Goal: Task Accomplishment & Management: Manage account settings

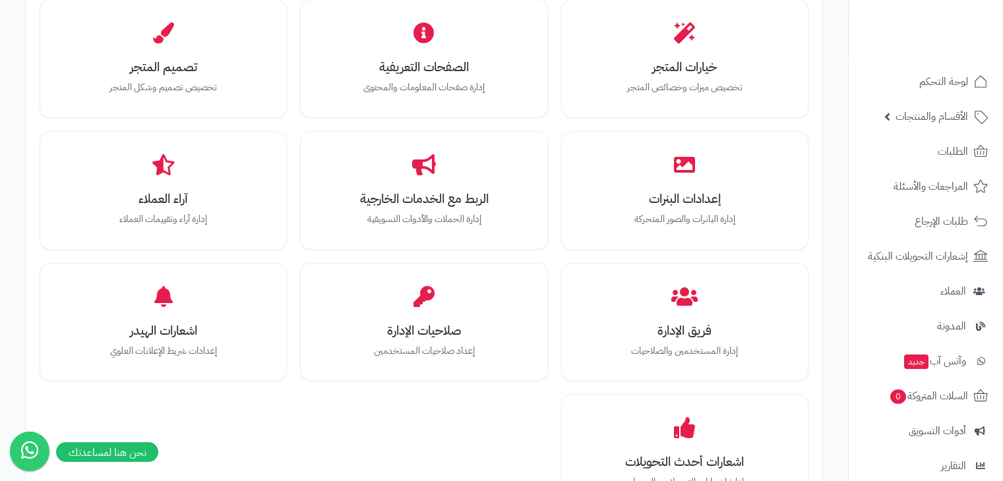
scroll to position [396, 0]
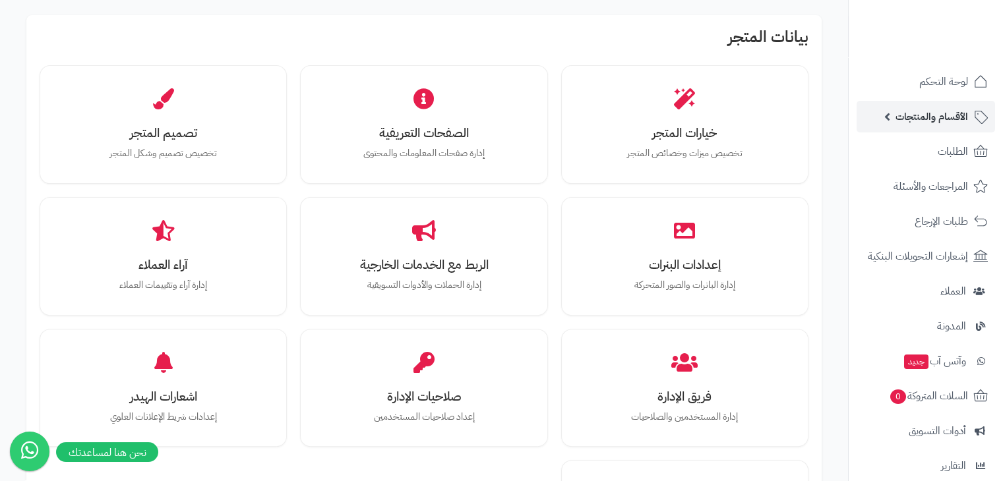
click at [920, 111] on span "الأقسام والمنتجات" at bounding box center [931, 116] width 73 height 18
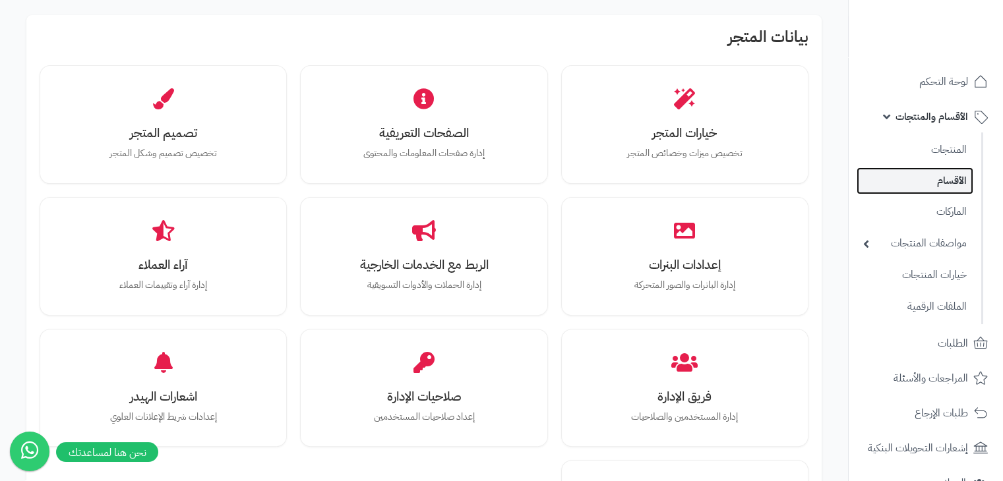
click at [924, 176] on link "الأقسام" at bounding box center [914, 180] width 117 height 27
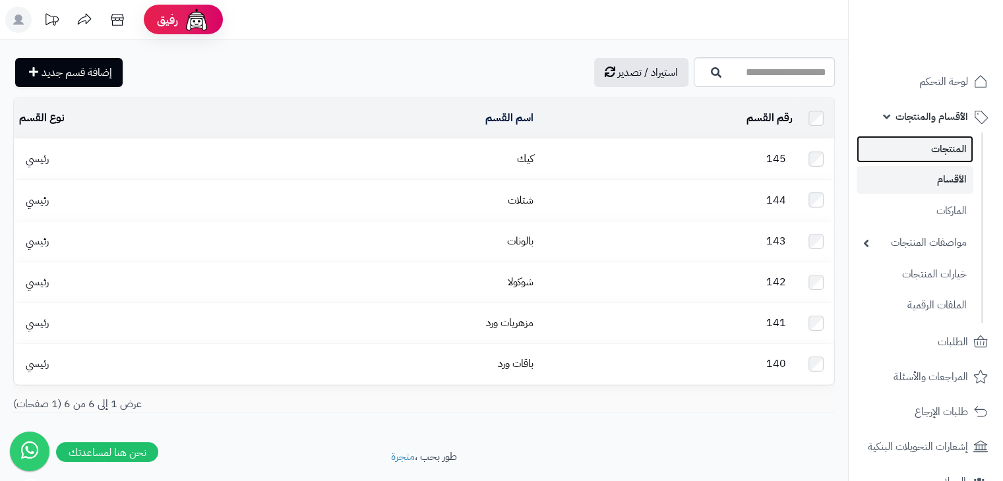
click at [920, 157] on link "المنتجات" at bounding box center [914, 149] width 117 height 27
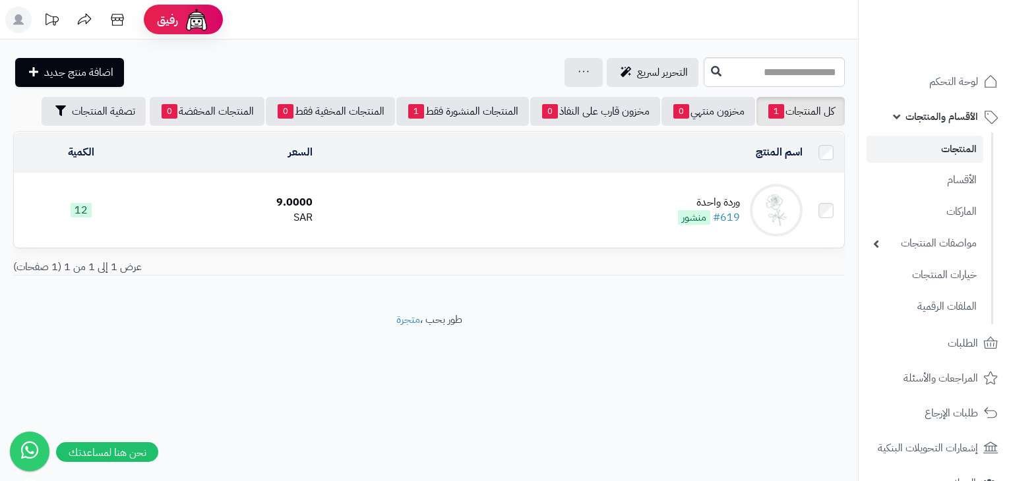
click at [724, 192] on td "وردة واحدة #619 منشور" at bounding box center [563, 210] width 490 height 74
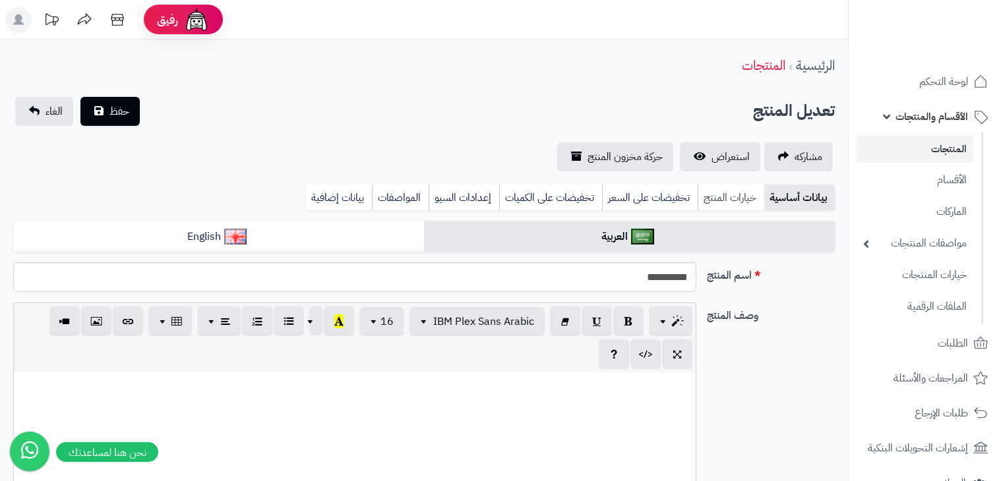
click at [723, 200] on link "خيارات المنتج" at bounding box center [730, 198] width 67 height 26
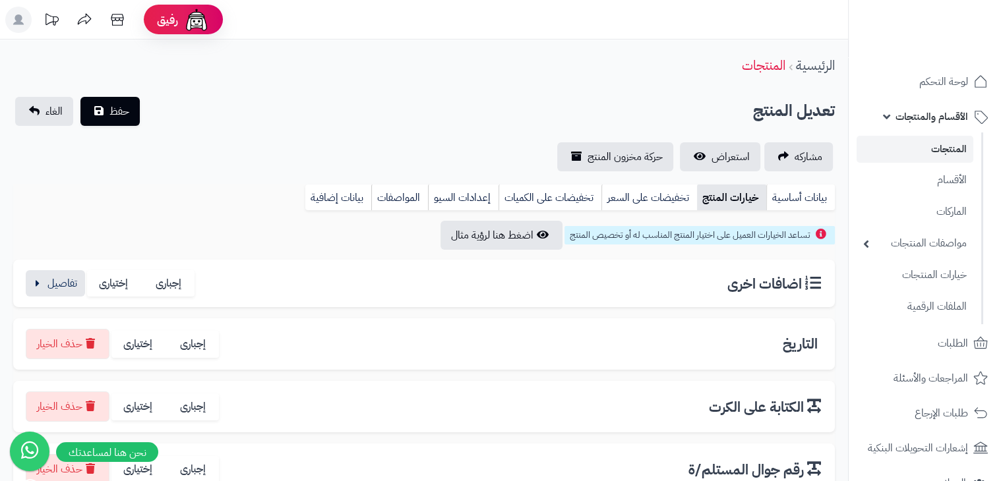
scroll to position [132, 0]
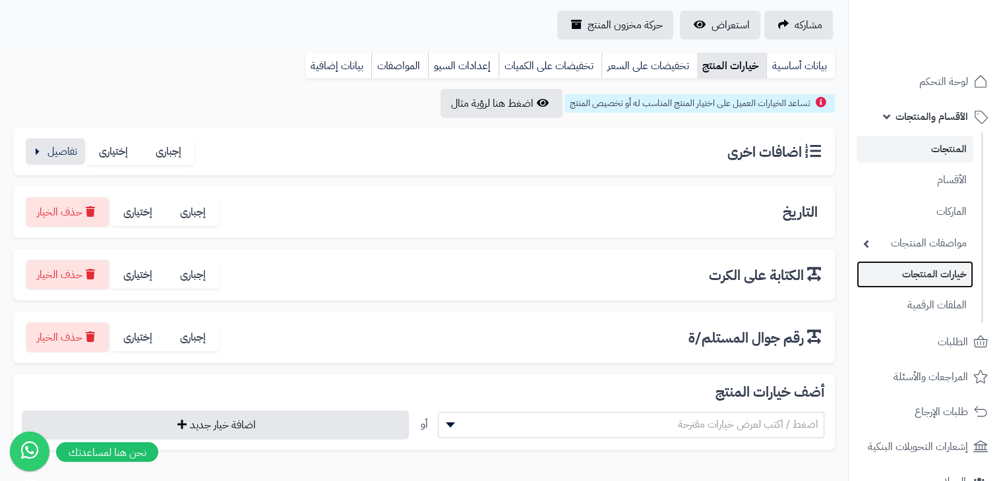
click at [936, 277] on link "خيارات المنتجات" at bounding box center [914, 274] width 117 height 27
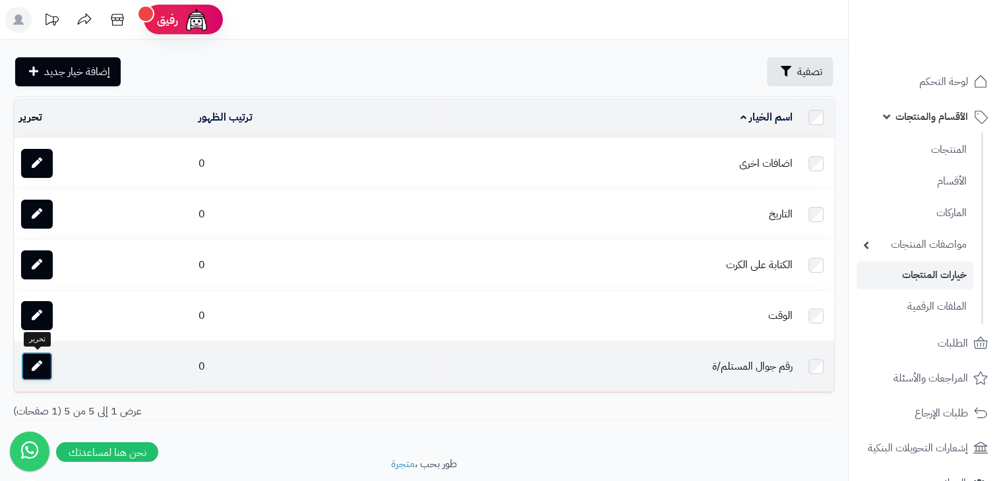
click at [41, 366] on icon at bounding box center [37, 366] width 11 height 11
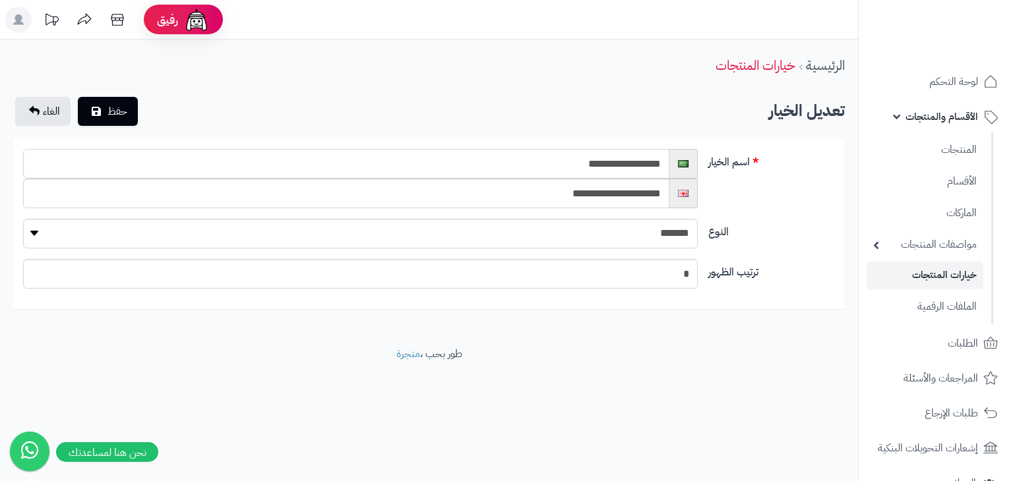
click at [620, 163] on input "**********" at bounding box center [346, 164] width 646 height 30
drag, startPoint x: 644, startPoint y: 168, endPoint x: 573, endPoint y: 169, distance: 71.2
click at [573, 169] on input "**********" at bounding box center [346, 164] width 646 height 30
type input "**********"
click at [112, 111] on span "حفظ" at bounding box center [117, 111] width 20 height 16
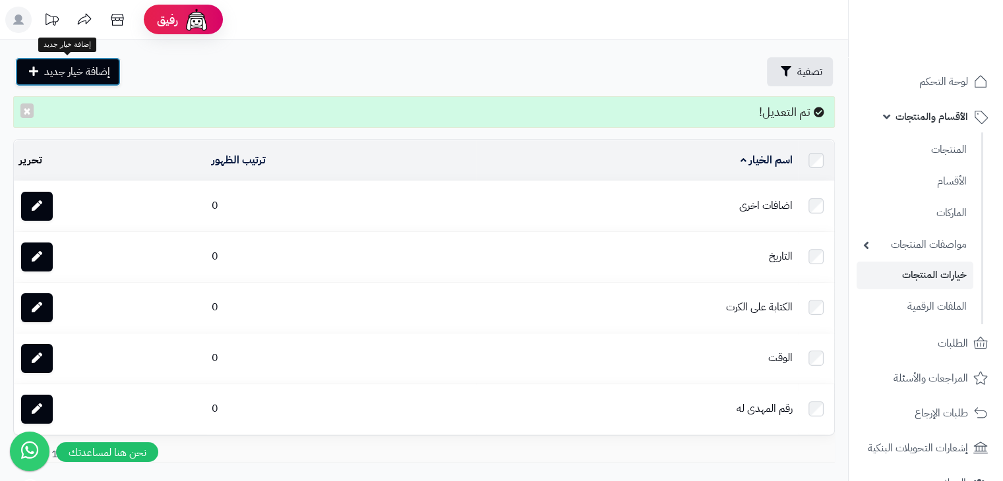
click at [76, 76] on span "إضافة خيار جديد" at bounding box center [77, 72] width 66 height 16
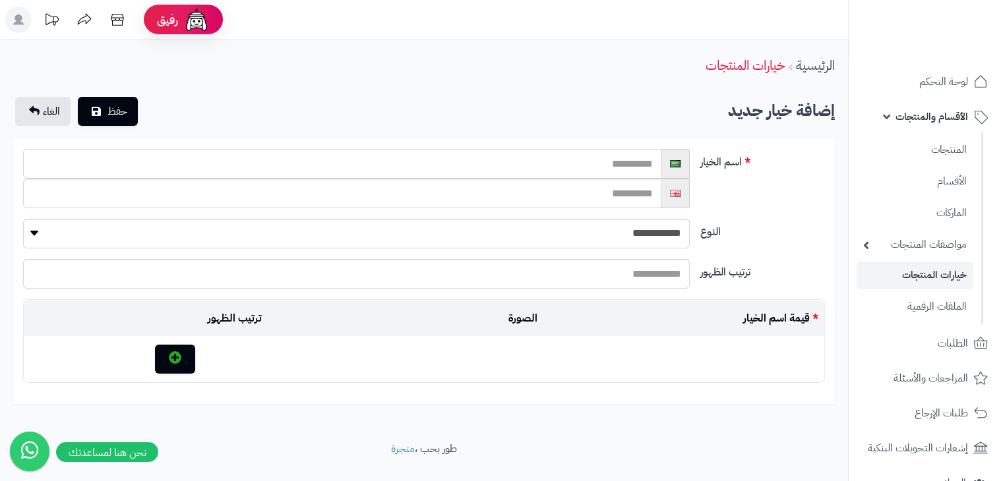
click at [562, 169] on input "text" at bounding box center [342, 164] width 638 height 30
type input "**********"
click at [643, 223] on select "**********" at bounding box center [356, 234] width 666 height 30
click at [702, 191] on div "**********" at bounding box center [424, 184] width 812 height 70
click at [633, 194] on input "text" at bounding box center [342, 194] width 638 height 30
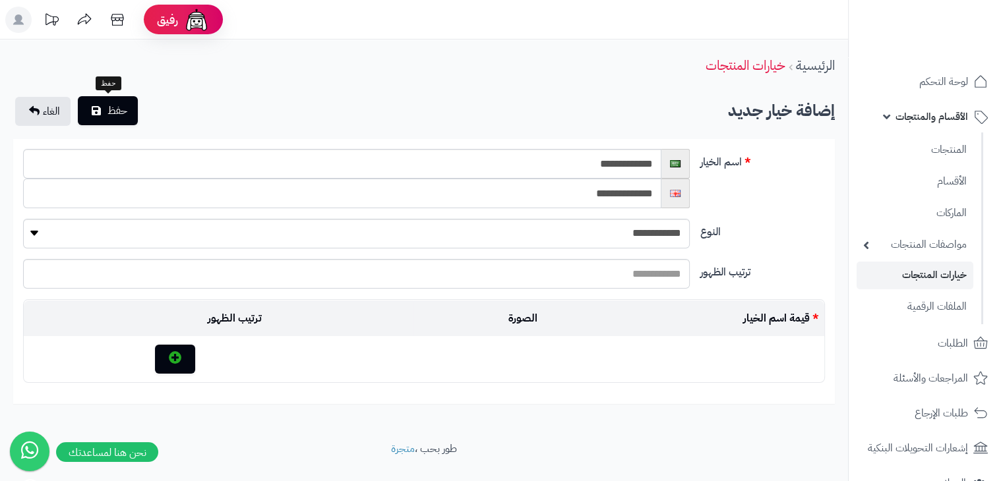
type input "**********"
click at [108, 111] on span "حفظ" at bounding box center [117, 111] width 20 height 16
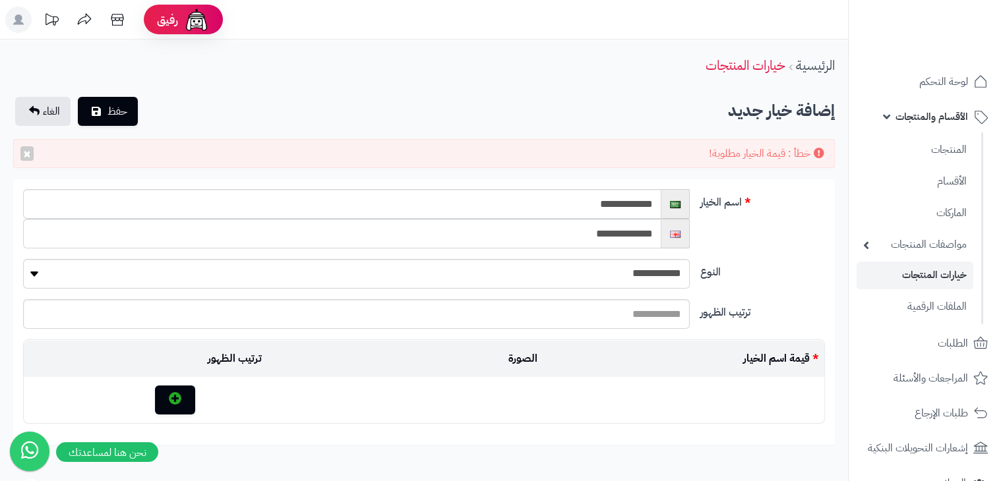
scroll to position [66, 0]
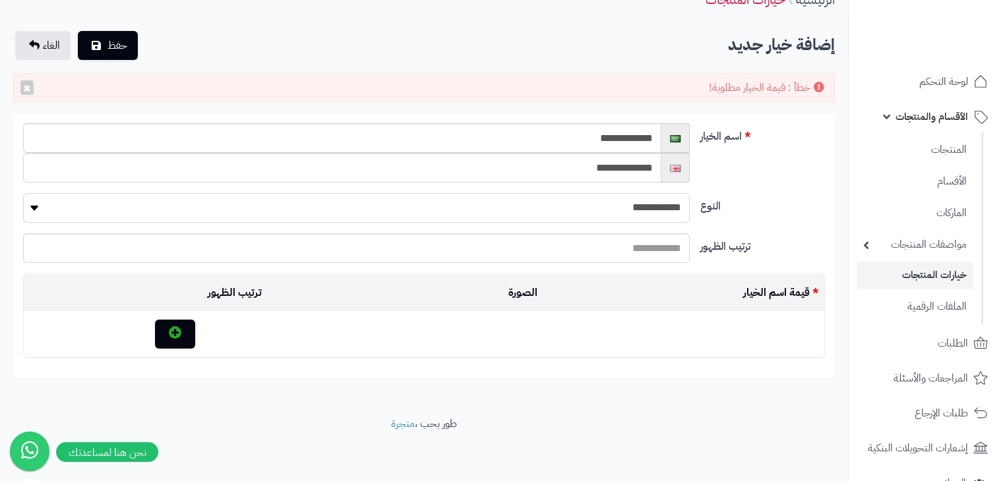
click at [626, 206] on select "**********" at bounding box center [356, 208] width 666 height 30
select select "********"
click at [23, 223] on select "**********" at bounding box center [356, 208] width 666 height 30
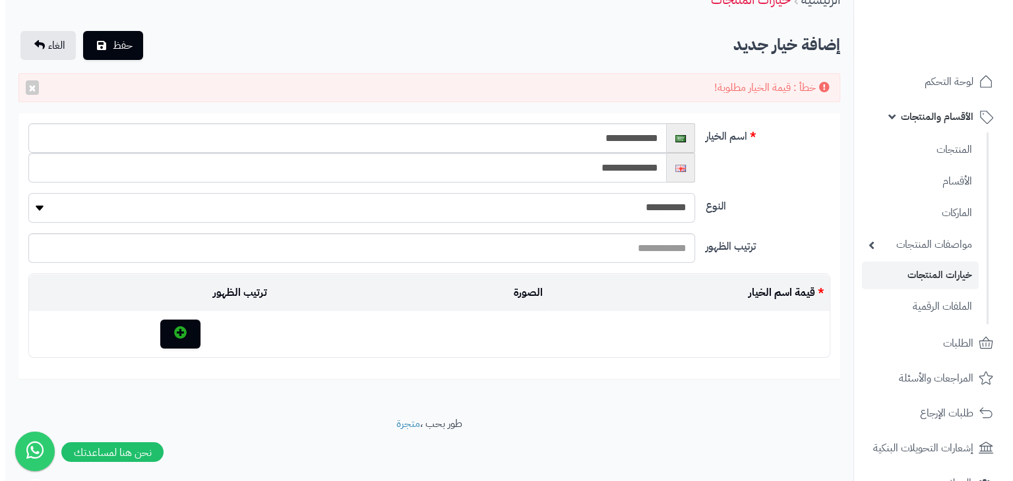
scroll to position [0, 0]
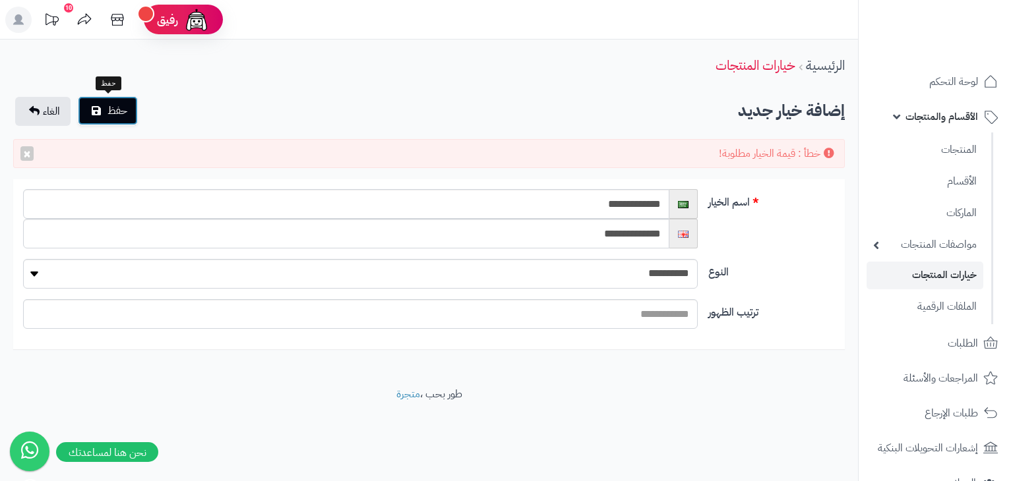
click at [113, 111] on span "حفظ" at bounding box center [117, 111] width 20 height 16
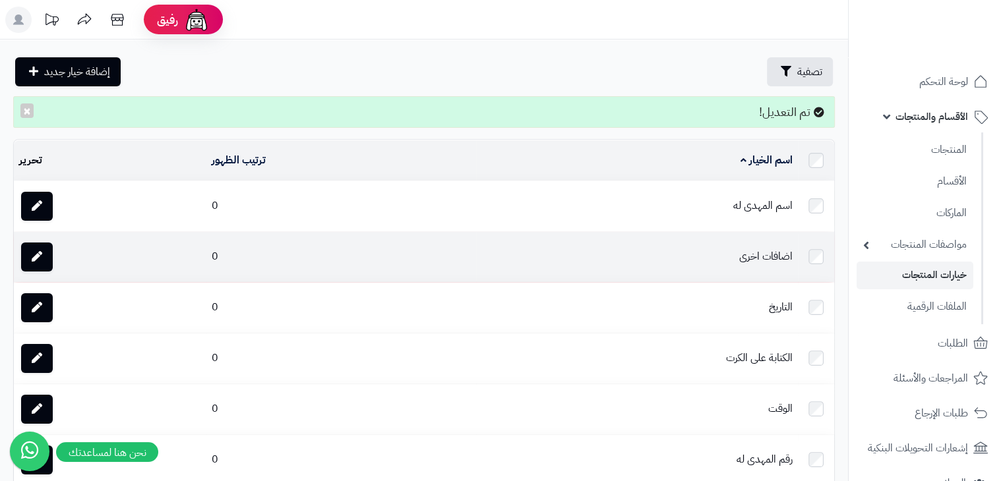
scroll to position [66, 0]
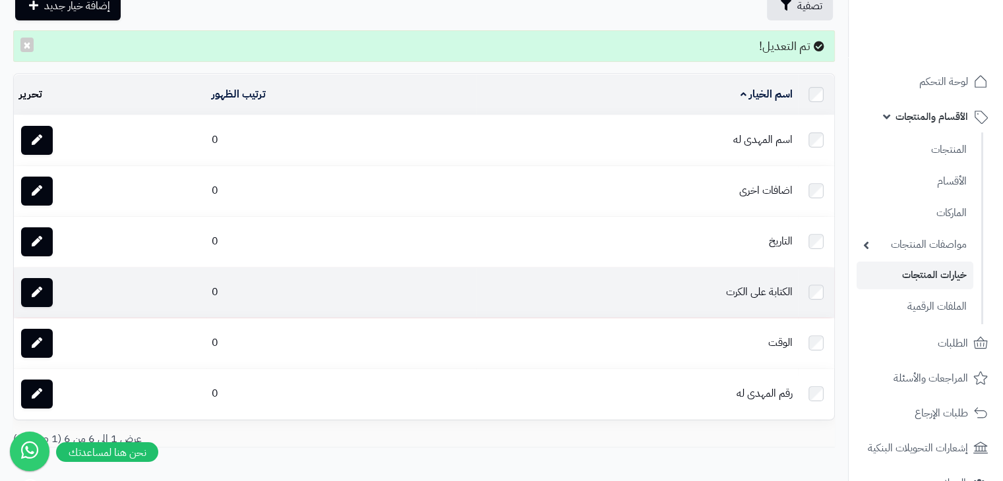
click at [742, 286] on td "الكتابة على الكرت" at bounding box center [637, 293] width 322 height 50
click at [28, 289] on link at bounding box center [37, 292] width 32 height 29
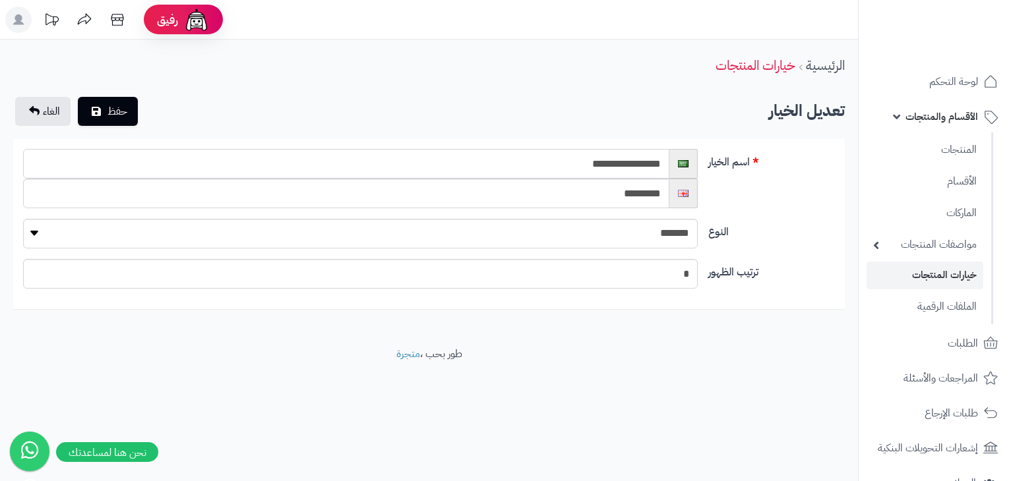
click at [612, 153] on input "**********" at bounding box center [346, 164] width 646 height 30
type input "*"
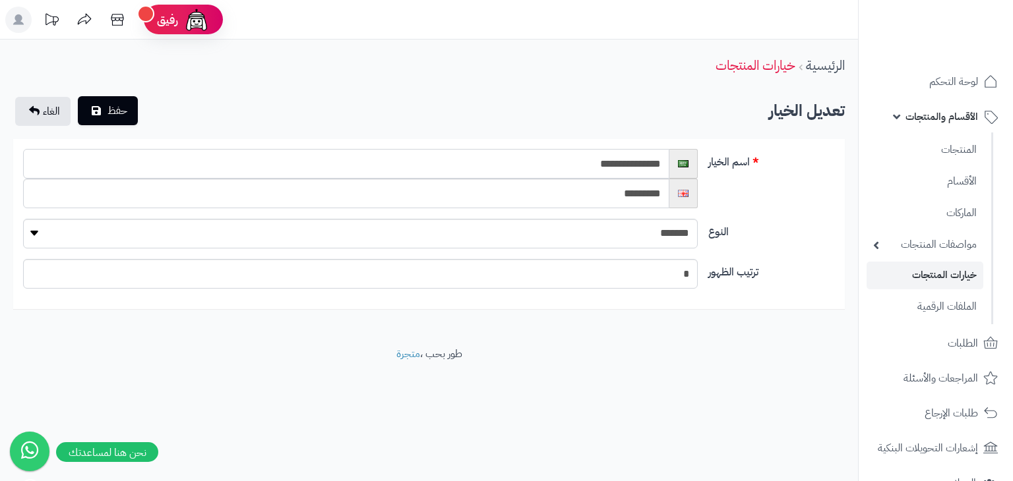
type input "**********"
click at [96, 109] on icon "submit" at bounding box center [96, 110] width 9 height 11
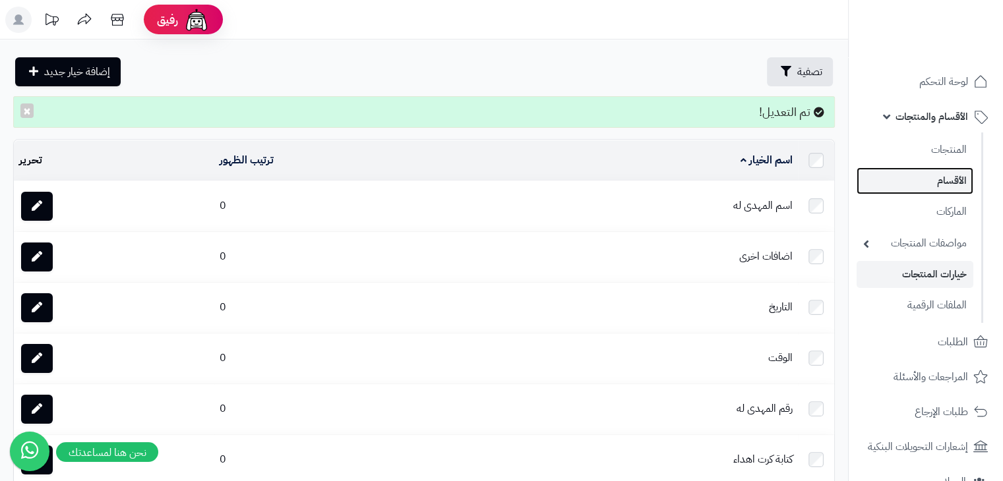
click at [960, 174] on link "الأقسام" at bounding box center [914, 180] width 117 height 27
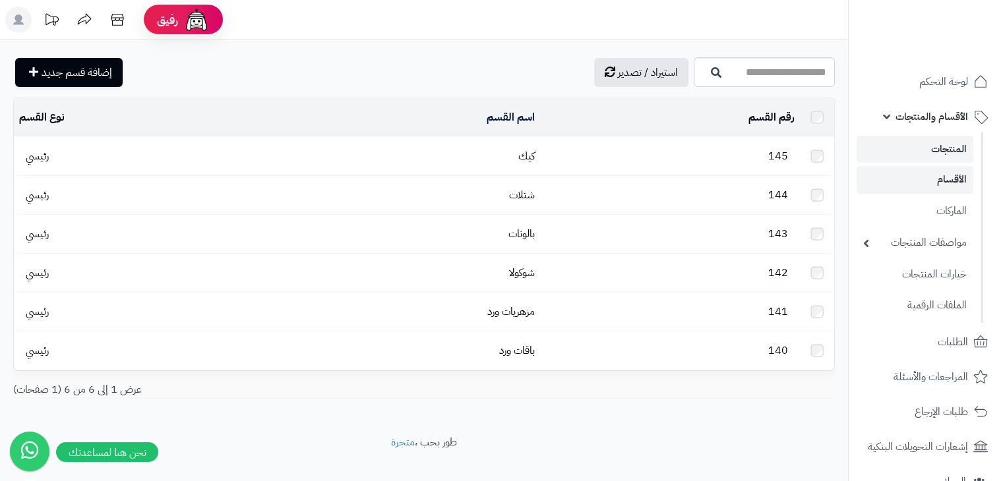
click at [941, 150] on link "المنتجات" at bounding box center [914, 149] width 117 height 27
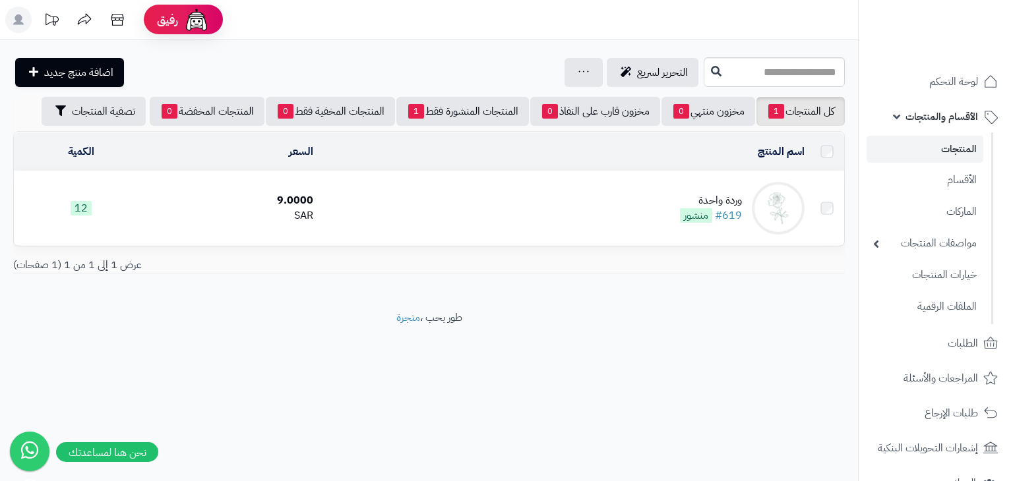
click at [724, 191] on td "وردة واحدة #619 منشور" at bounding box center [563, 208] width 491 height 74
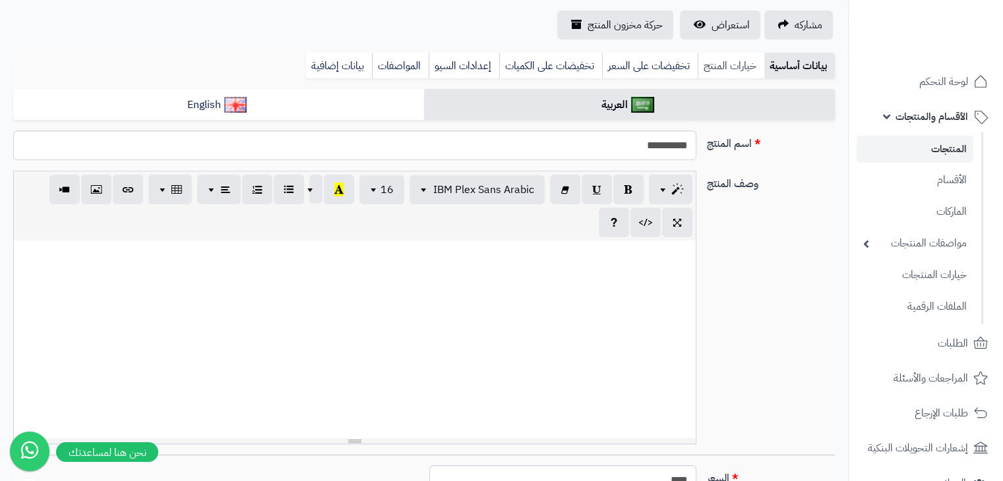
click at [735, 72] on link "خيارات المنتج" at bounding box center [730, 66] width 67 height 26
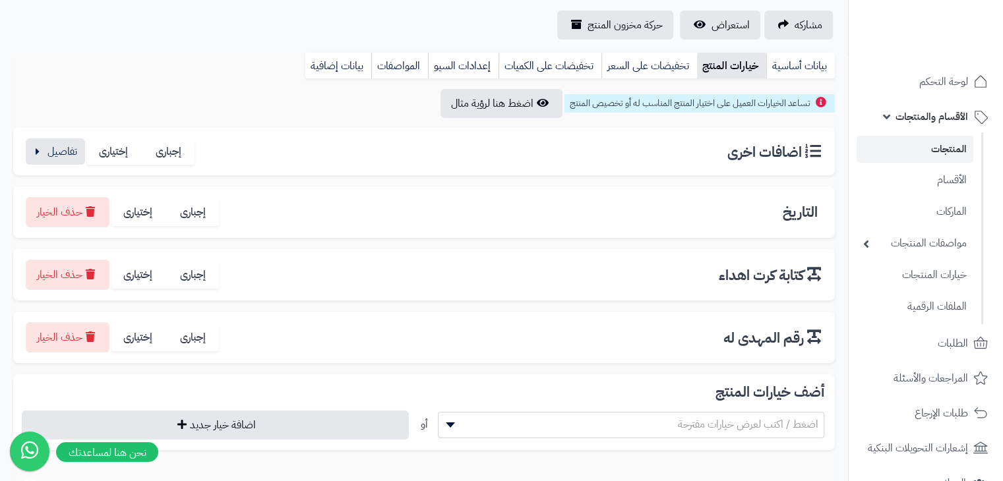
scroll to position [198, 0]
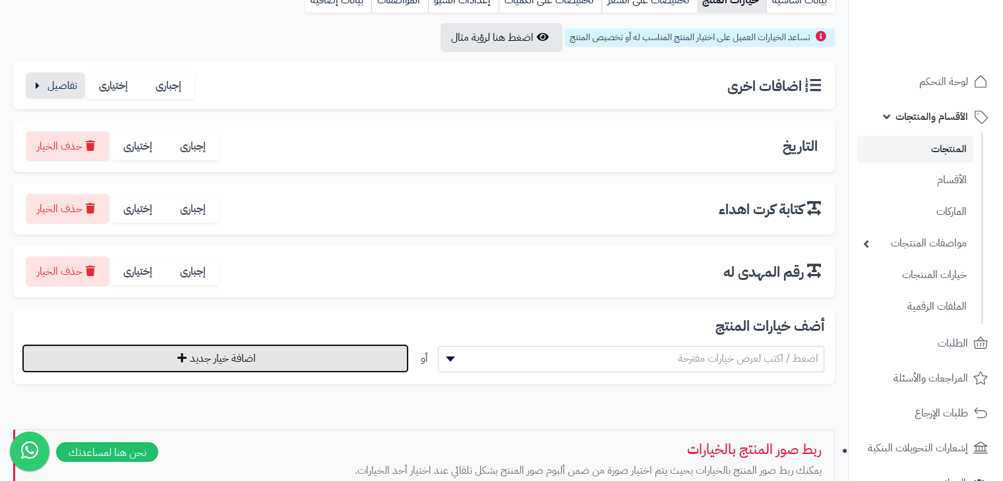
click at [312, 356] on button "اضافة خيار جديد" at bounding box center [215, 358] width 387 height 29
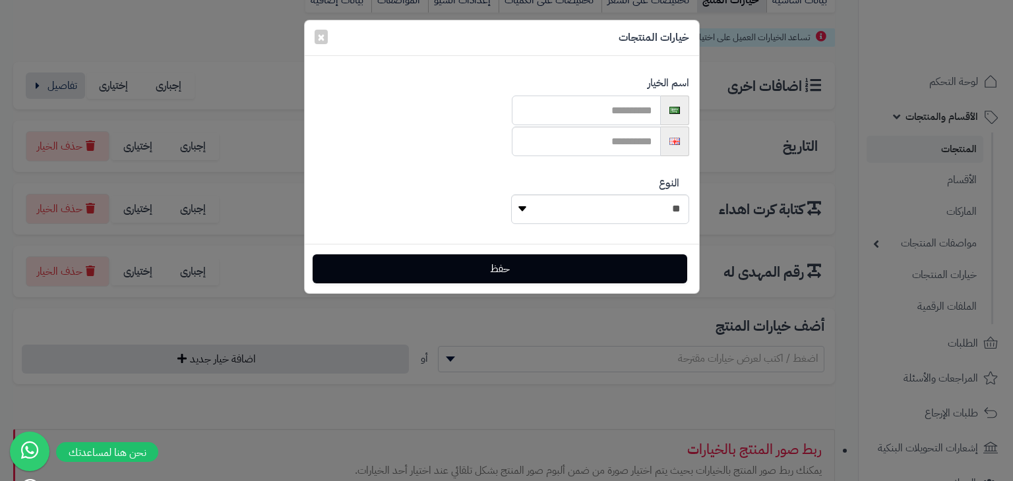
click at [591, 120] on input "text" at bounding box center [586, 111] width 149 height 30
click at [583, 117] on input "text" at bounding box center [586, 111] width 149 height 30
click at [316, 42] on button "×" at bounding box center [320, 36] width 13 height 15
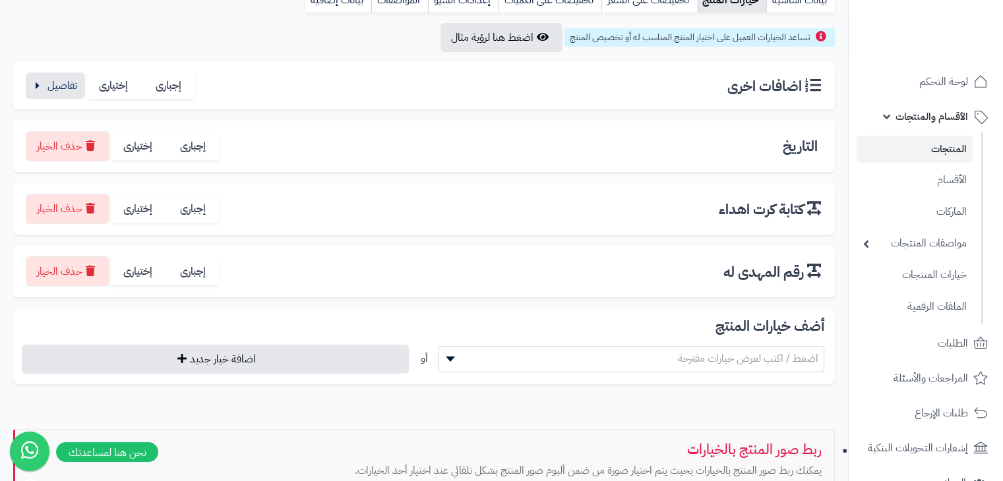
click at [675, 355] on span "اضغط / اكتب لعرض خيارات مقترحة" at bounding box center [631, 359] width 386 height 20
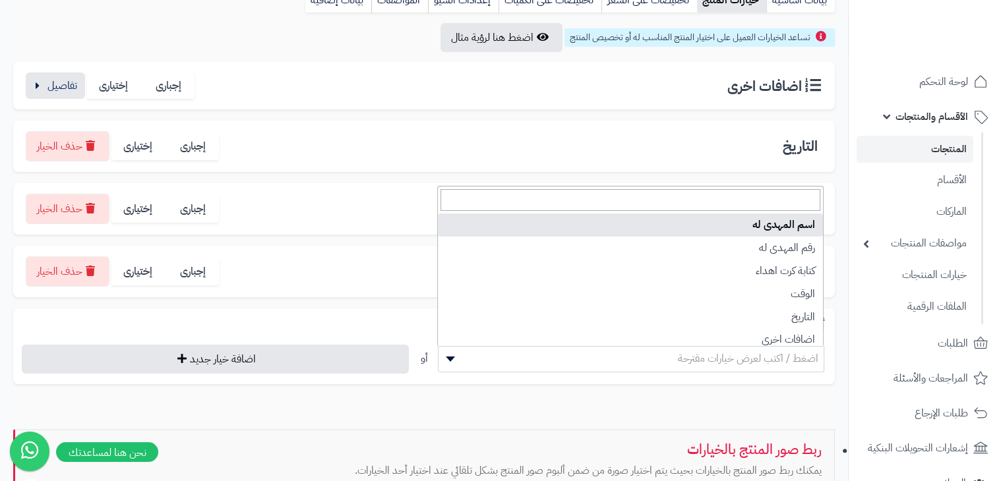
select select "**"
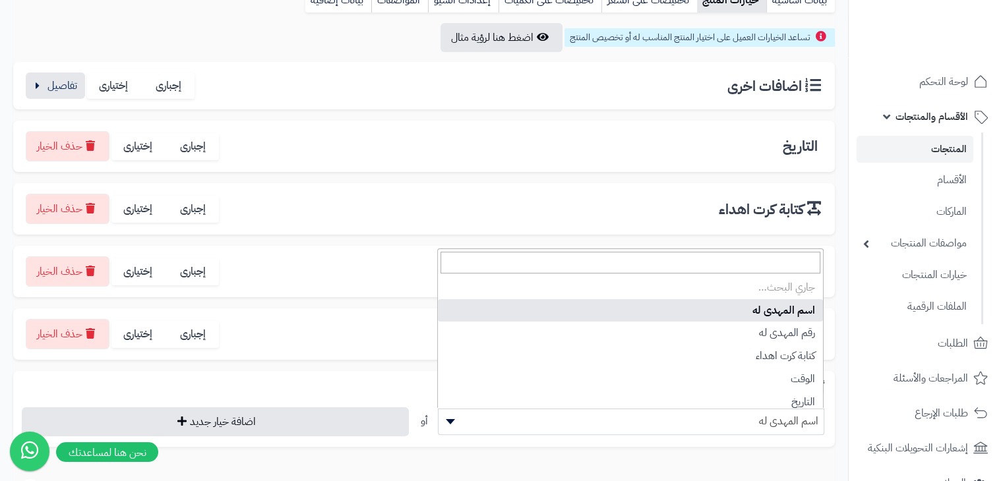
click at [757, 422] on span "اسم المهدى له" at bounding box center [631, 421] width 386 height 20
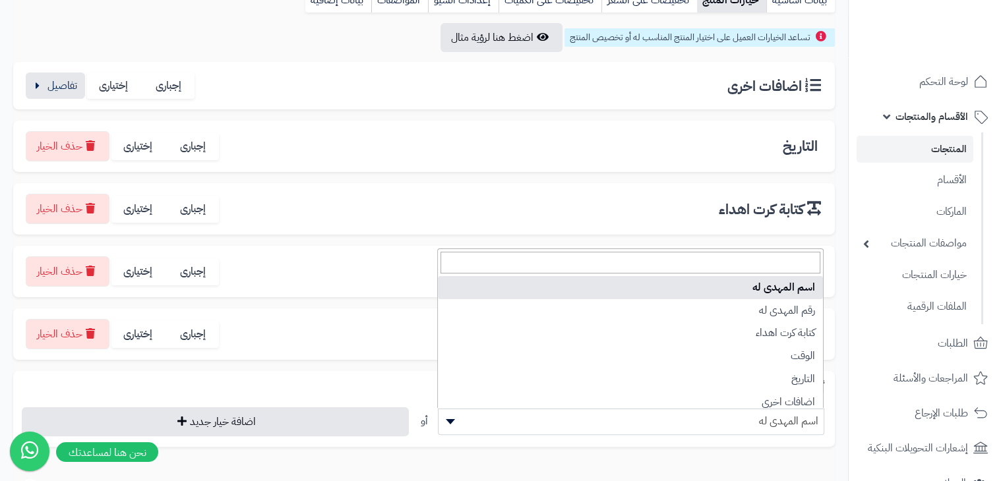
click at [834, 265] on div "رقم المهدى له إجبارى إختيارى حذف الخيار قيمة الخيارات" at bounding box center [423, 271] width 821 height 51
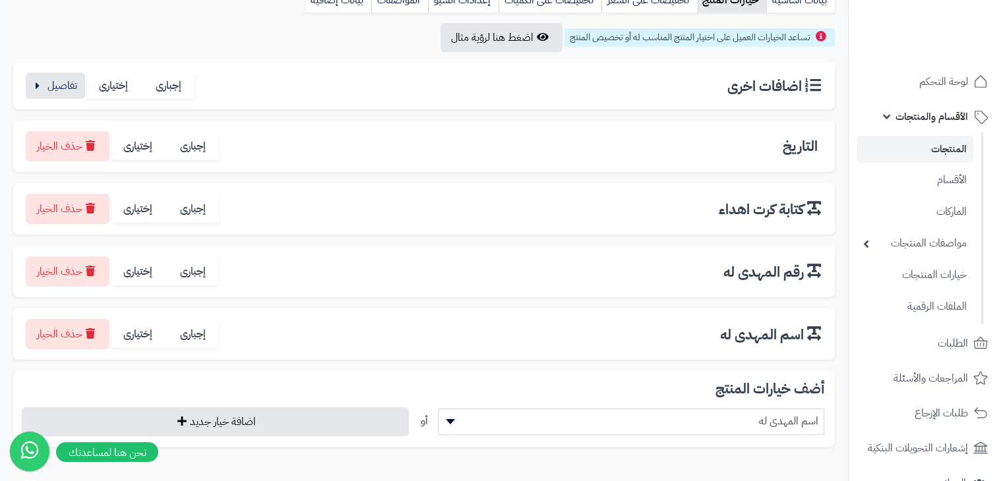
drag, startPoint x: 330, startPoint y: 335, endPoint x: 342, endPoint y: 334, distance: 12.5
click at [342, 334] on div "اسم المهدى له إجبارى إختيارى حذف الخيار" at bounding box center [424, 334] width 800 height 30
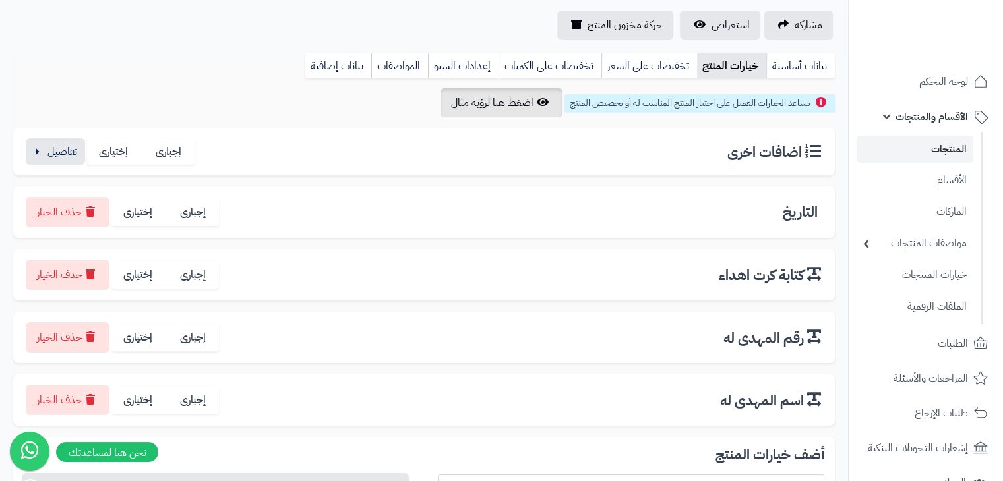
scroll to position [0, 0]
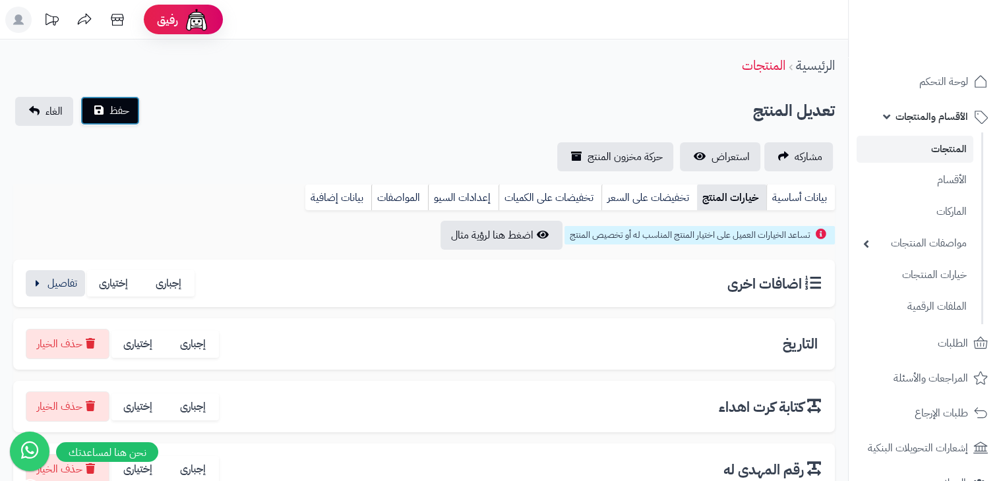
click at [125, 113] on span "حفظ" at bounding box center [119, 111] width 20 height 16
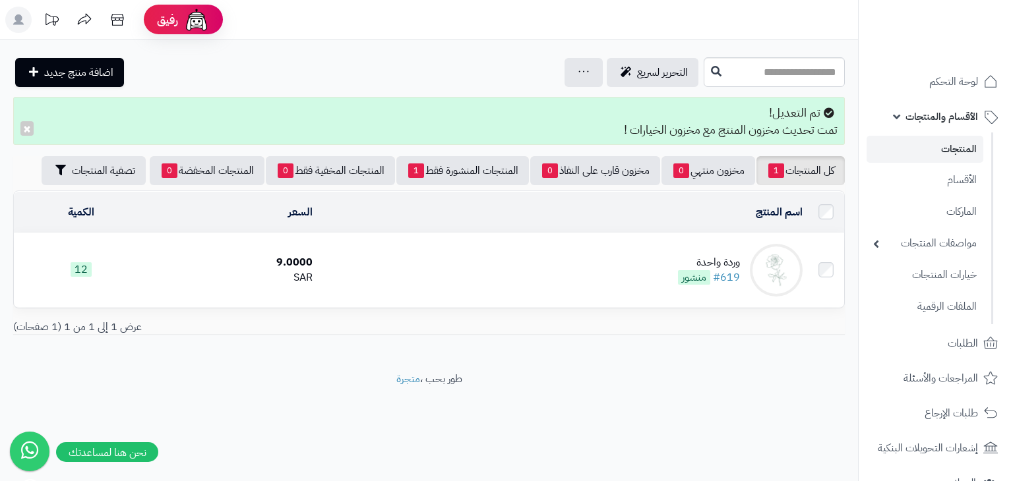
scroll to position [348, 0]
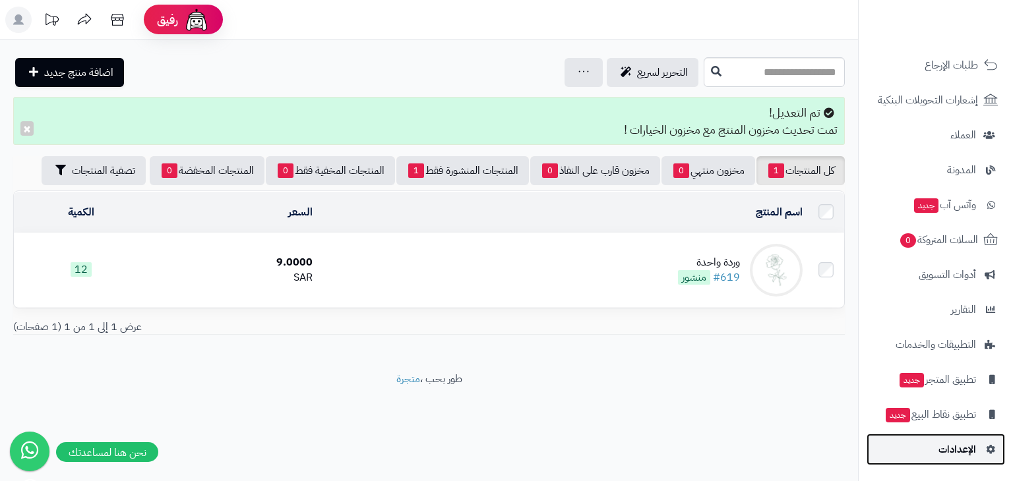
click at [972, 446] on span "الإعدادات" at bounding box center [957, 449] width 38 height 18
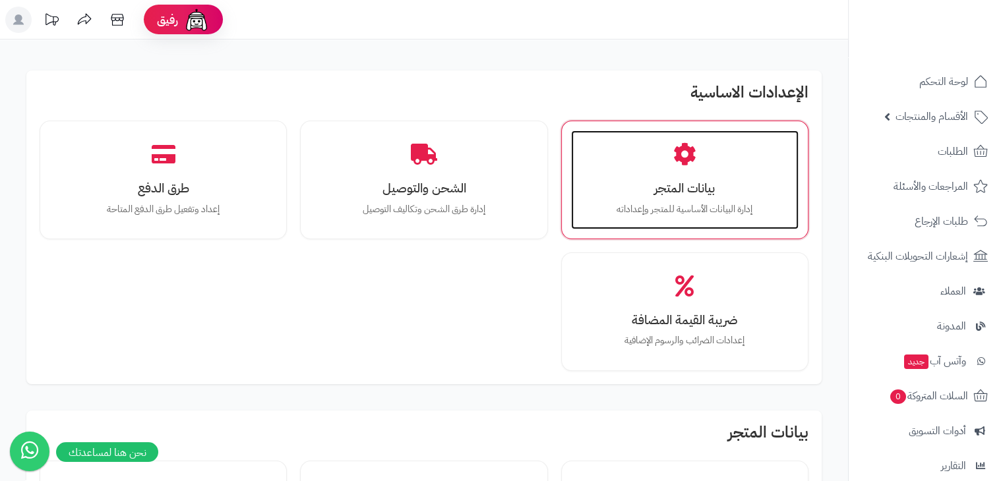
click at [657, 194] on h3 "بيانات المتجر" at bounding box center [684, 188] width 201 height 14
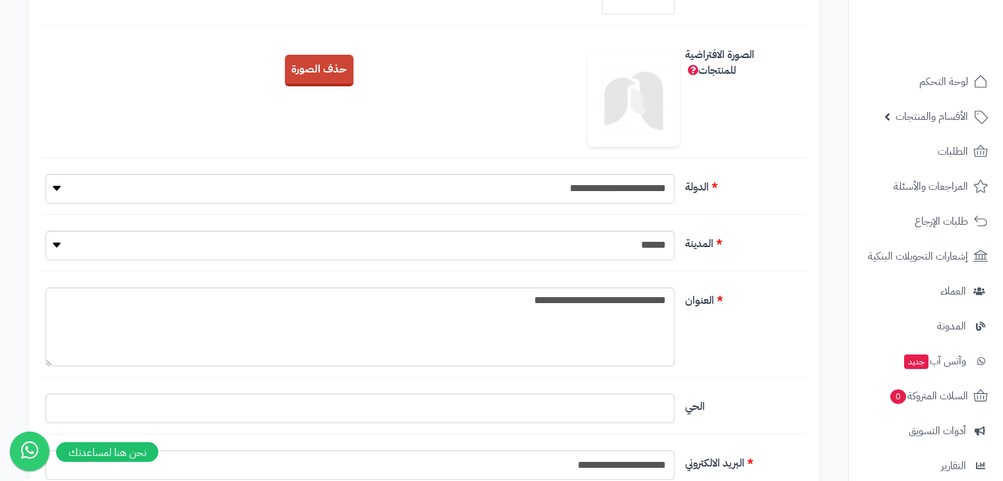
scroll to position [527, 0]
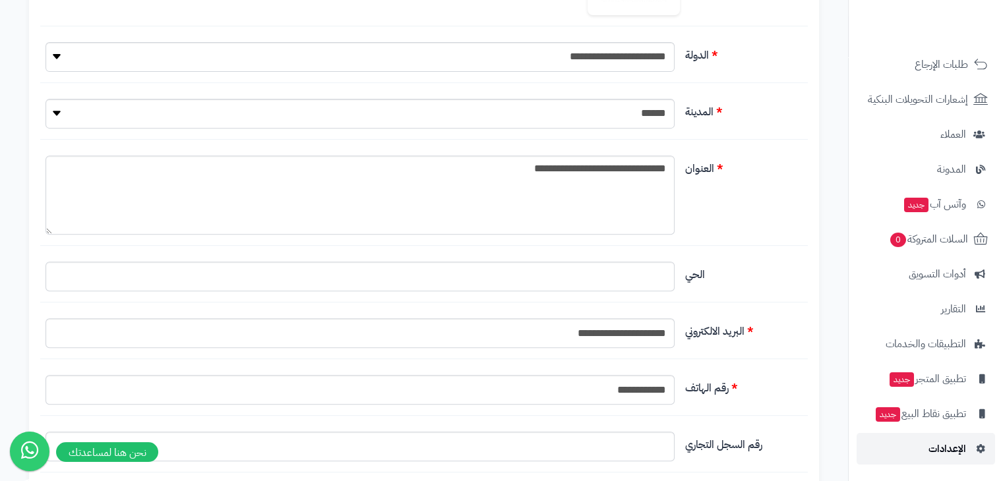
click at [952, 454] on span "الإعدادات" at bounding box center [947, 449] width 38 height 18
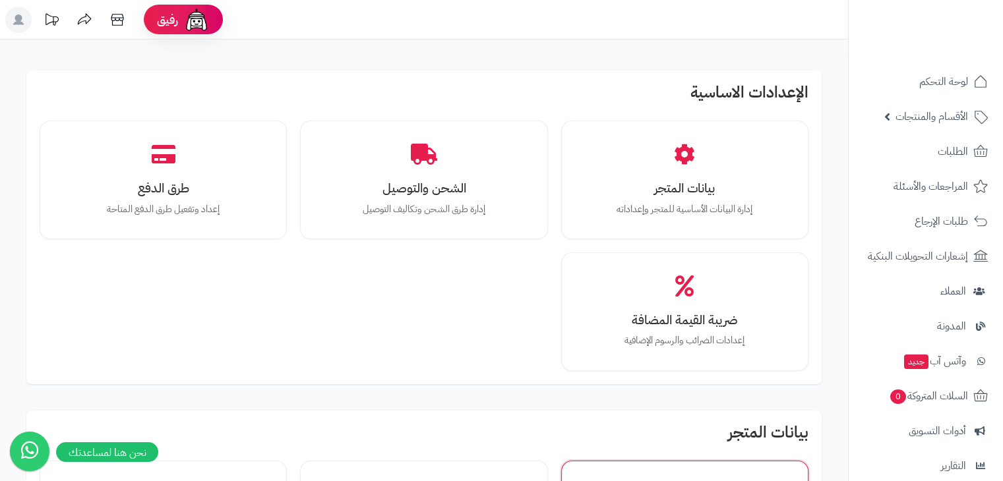
scroll to position [198, 0]
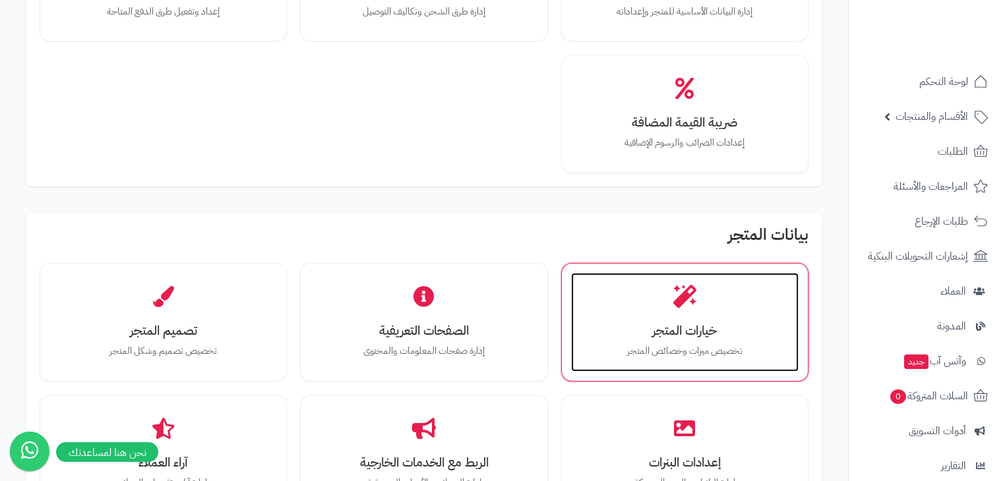
click at [707, 301] on div "خيارات المتجر تخصيص ميزات وخصائص المتجر" at bounding box center [684, 322] width 227 height 99
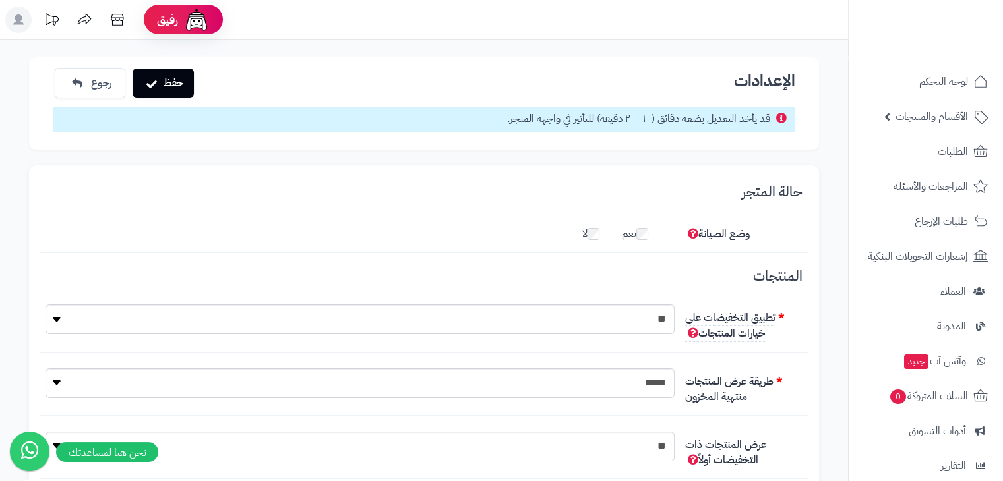
scroll to position [9, 0]
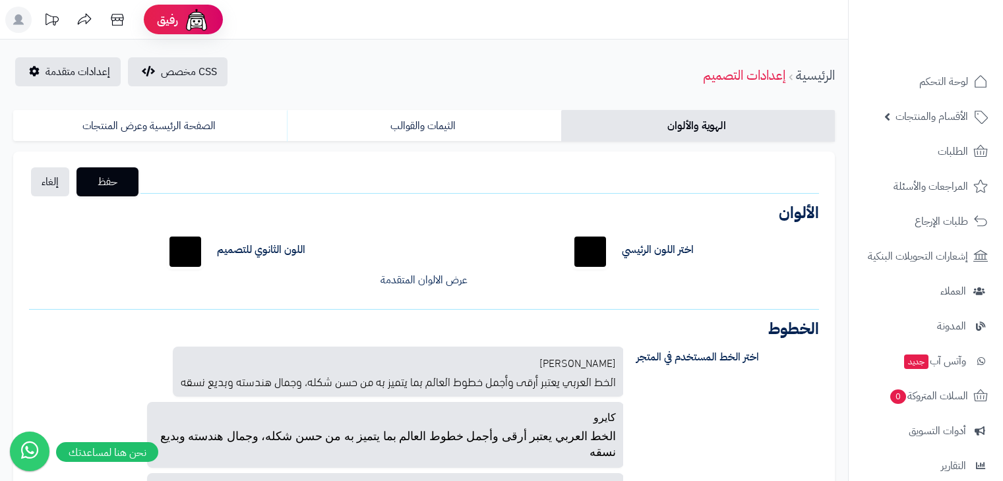
scroll to position [132, 0]
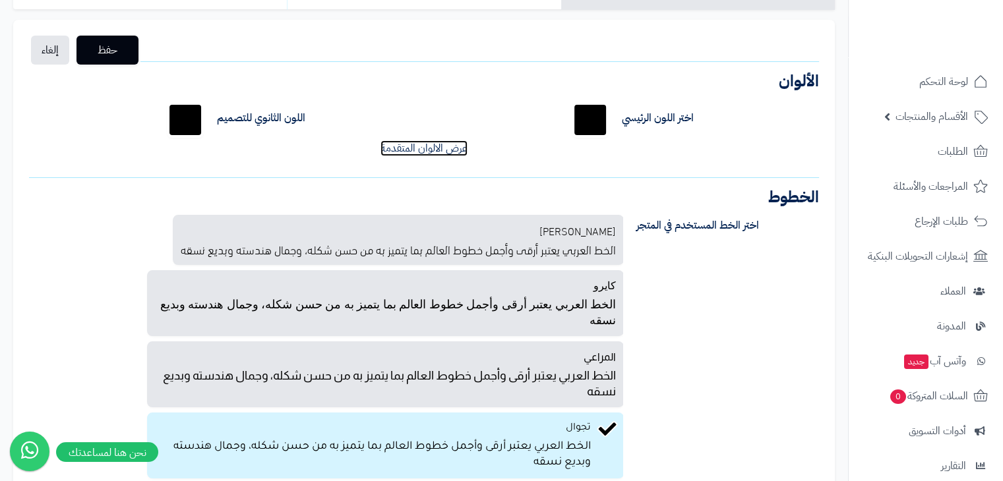
click at [440, 151] on link "عرض الالوان المتقدمة" at bounding box center [423, 148] width 87 height 16
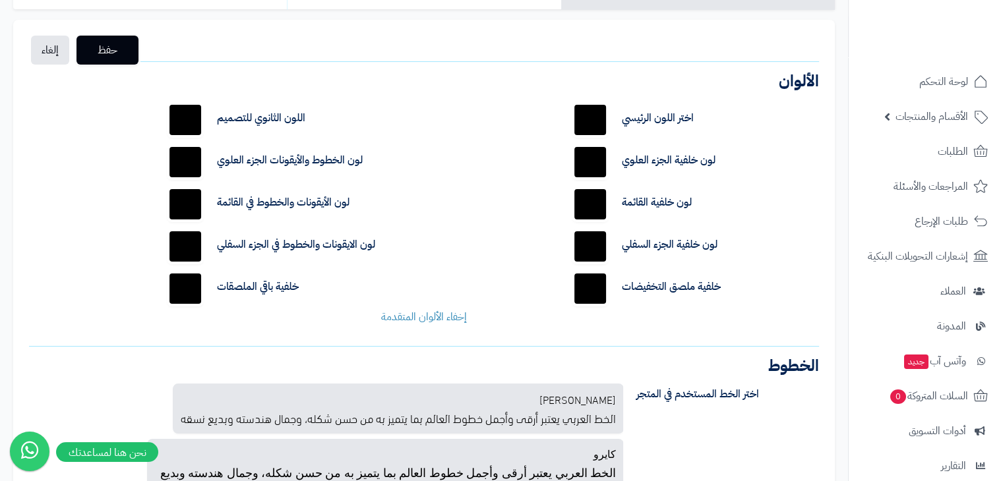
click at [596, 214] on input "*******" at bounding box center [590, 204] width 42 height 42
type input "*******"
click at [811, 162] on div "لون خلفية الجزء العلوي *******" at bounding box center [694, 162] width 270 height 42
click at [119, 62] on button "حفظ" at bounding box center [107, 49] width 62 height 29
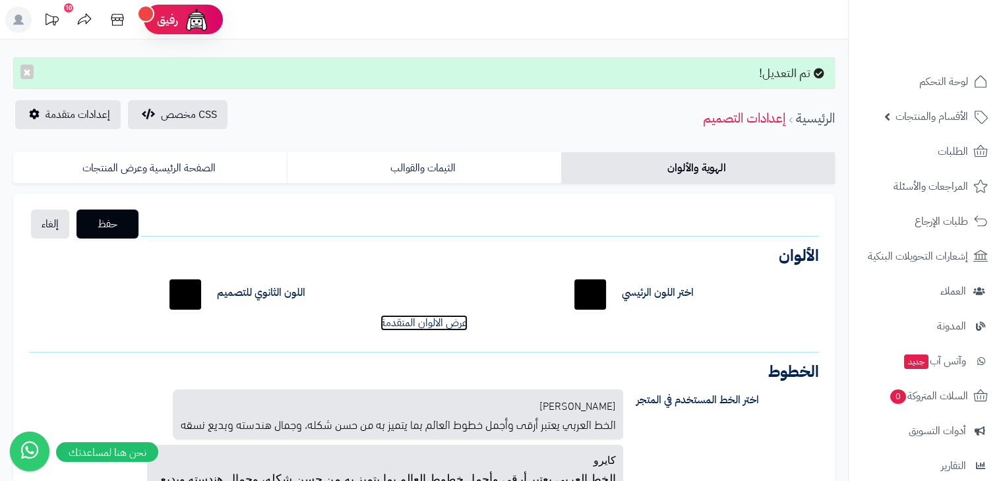
click at [442, 326] on link "عرض الالوان المتقدمة" at bounding box center [423, 323] width 87 height 16
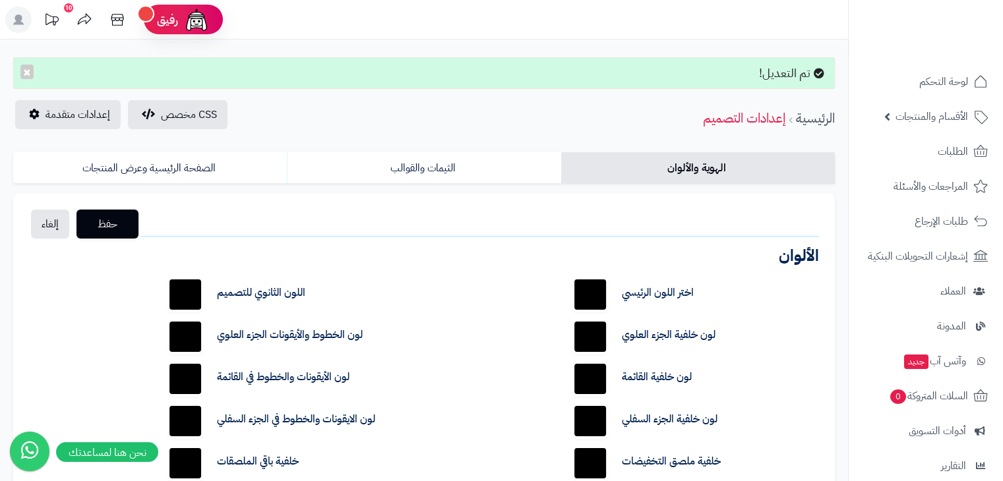
click at [604, 367] on input "*******" at bounding box center [590, 379] width 42 height 42
type input "*******"
drag, startPoint x: 748, startPoint y: 324, endPoint x: 741, endPoint y: 314, distance: 12.3
click at [748, 324] on div "لون خلفية الجزء العلوي *******" at bounding box center [694, 337] width 270 height 42
click at [95, 229] on span "حفظ" at bounding box center [107, 224] width 41 height 16
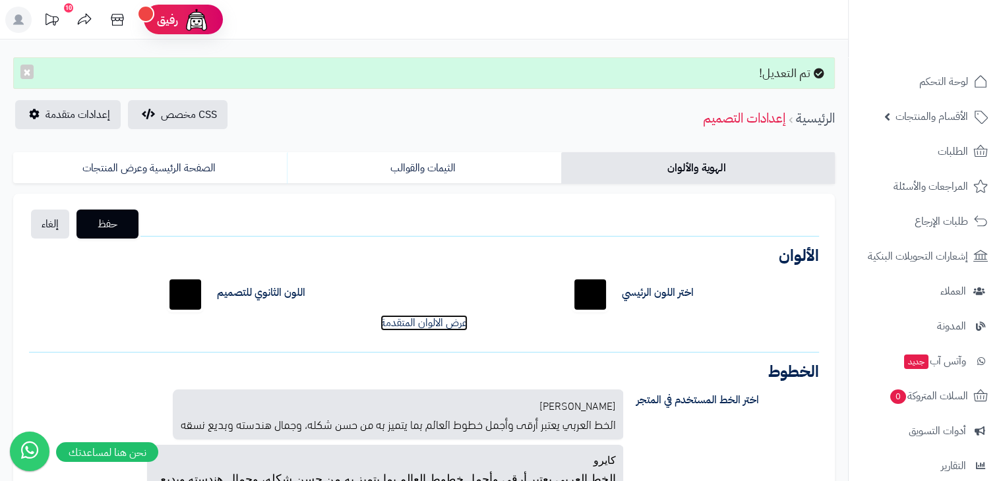
click at [430, 328] on link "عرض الالوان المتقدمة" at bounding box center [423, 323] width 87 height 16
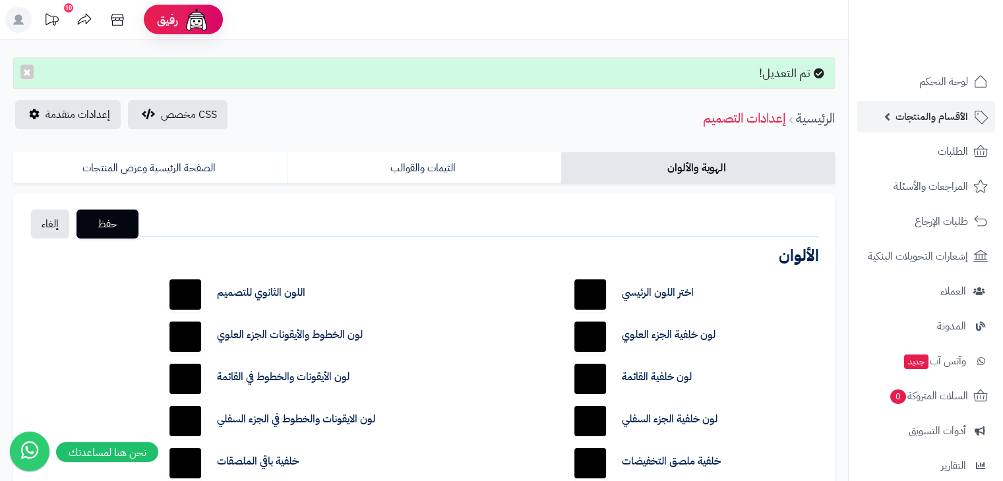
click at [897, 108] on span "الأقسام والمنتجات" at bounding box center [931, 116] width 73 height 18
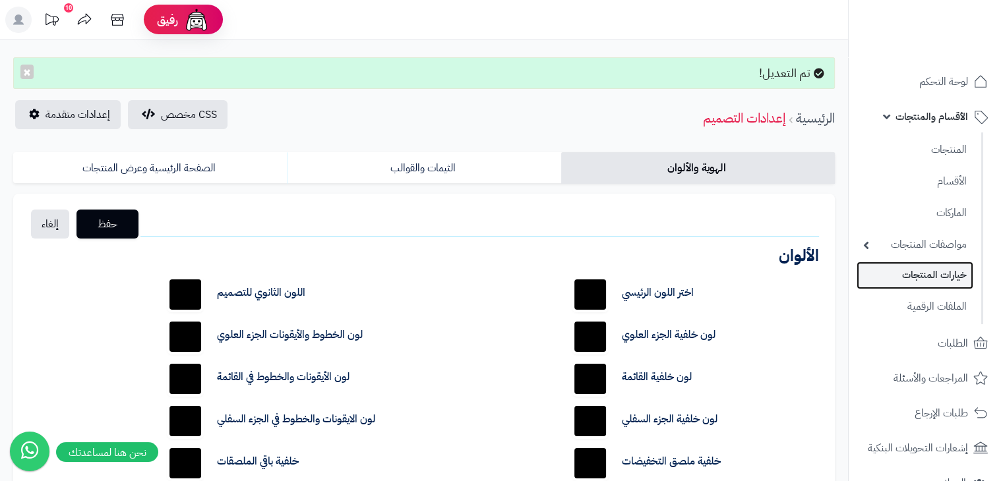
click at [926, 272] on link "خيارات المنتجات" at bounding box center [914, 275] width 117 height 27
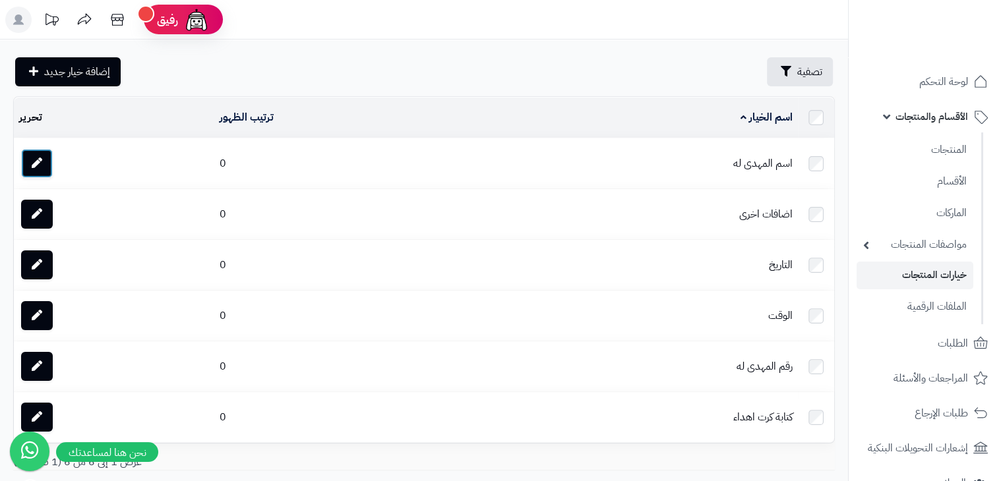
click at [42, 171] on link at bounding box center [37, 163] width 32 height 29
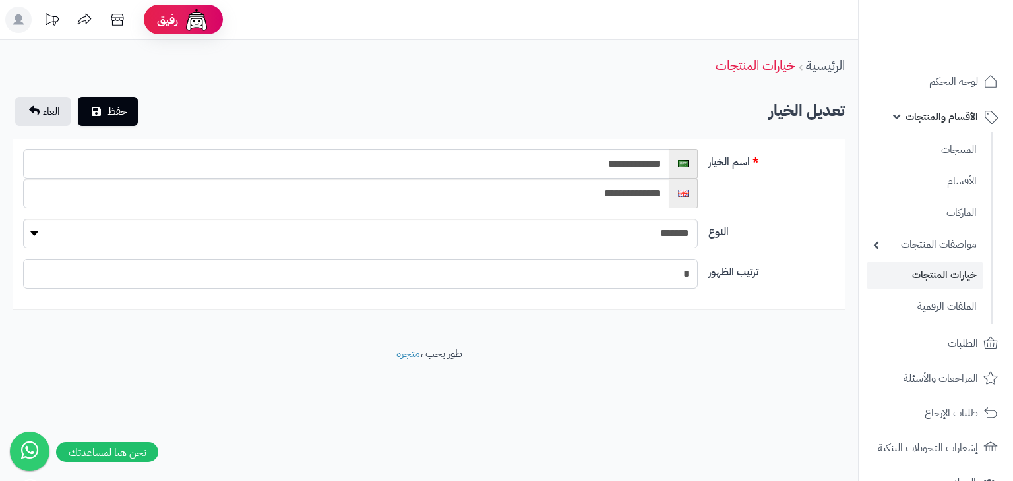
click at [552, 270] on input "*" at bounding box center [360, 274] width 674 height 30
type input "*"
click at [123, 119] on button "حفظ" at bounding box center [108, 110] width 60 height 29
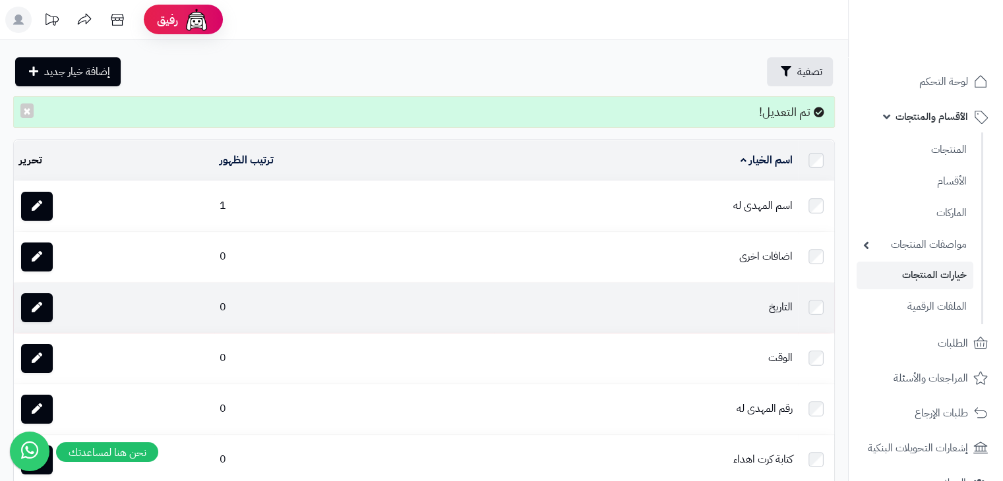
scroll to position [66, 0]
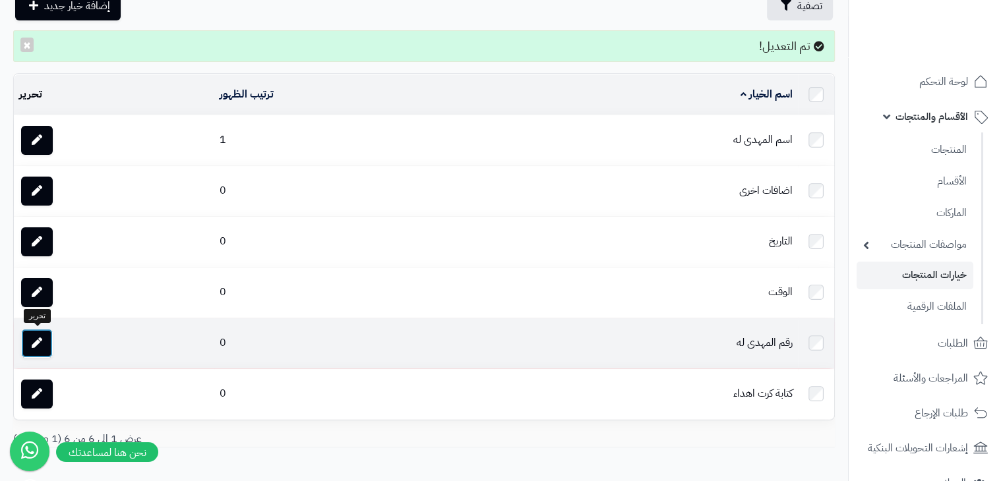
click at [34, 336] on link at bounding box center [37, 343] width 32 height 29
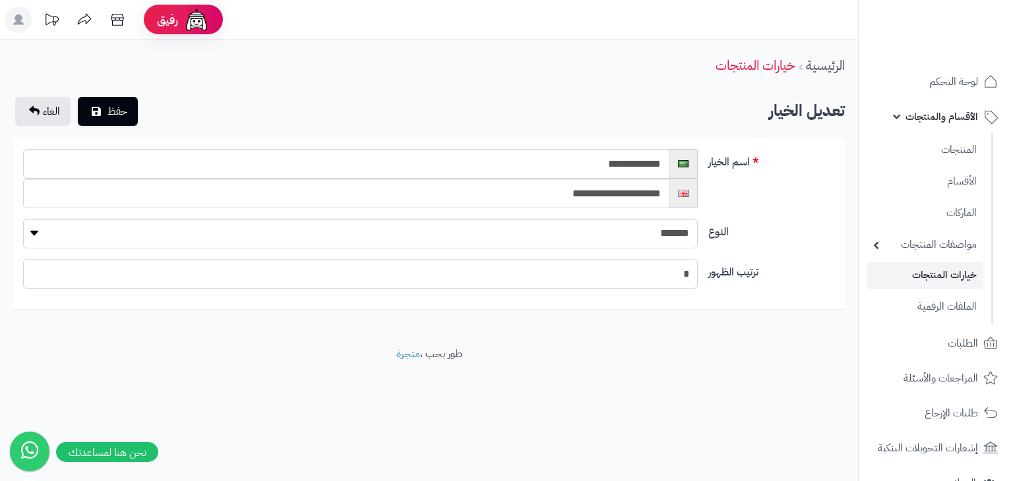
click at [595, 274] on input "*" at bounding box center [360, 274] width 674 height 30
type input "*"
click at [109, 117] on span "حفظ" at bounding box center [117, 111] width 20 height 16
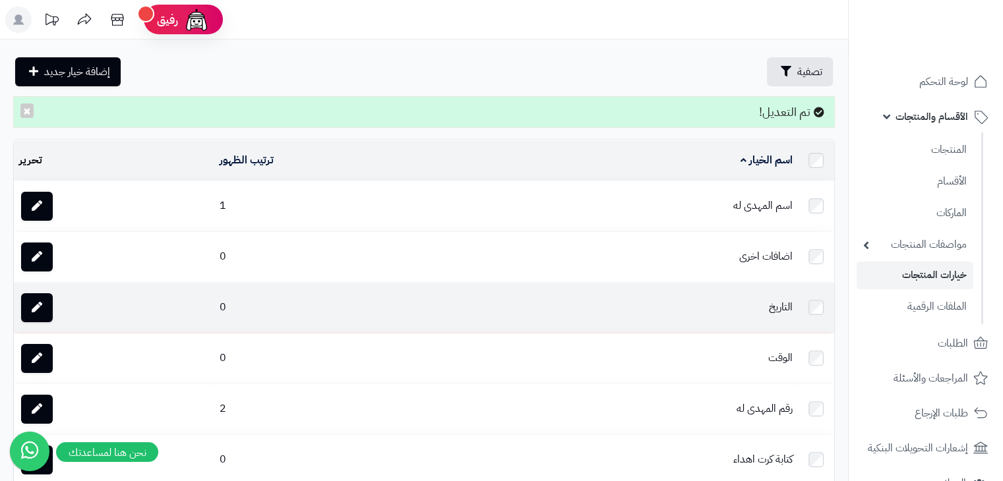
scroll to position [66, 0]
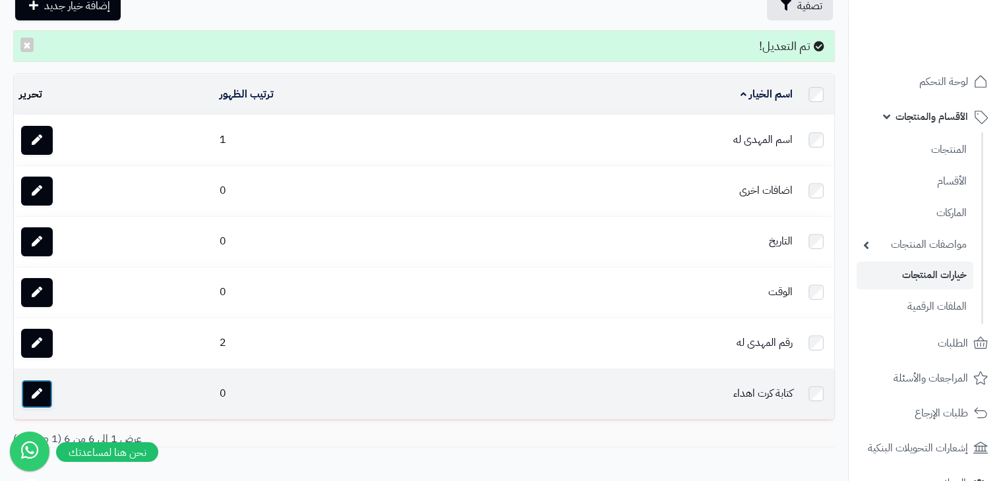
click at [45, 394] on link at bounding box center [37, 394] width 32 height 29
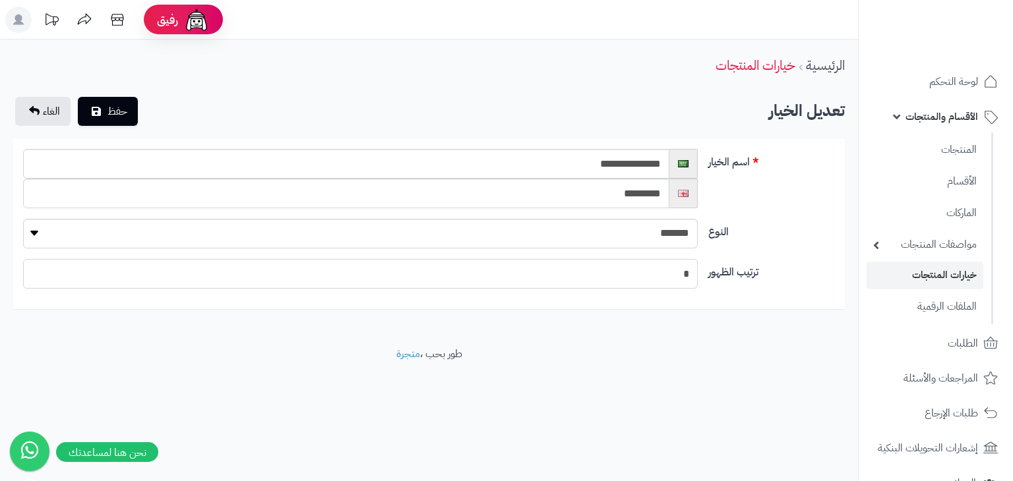
click at [610, 270] on input "*" at bounding box center [360, 274] width 674 height 30
type input "*"
click at [129, 109] on button "حفظ" at bounding box center [108, 110] width 60 height 29
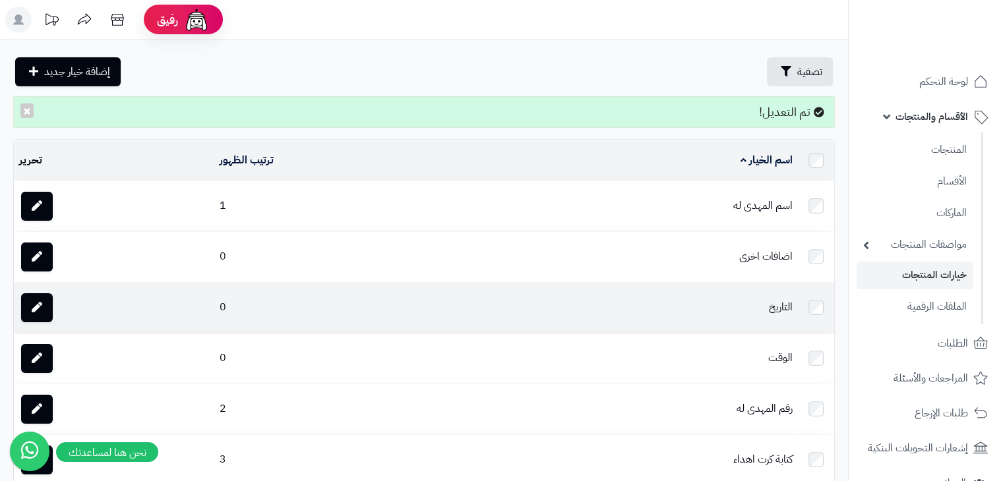
scroll to position [66, 0]
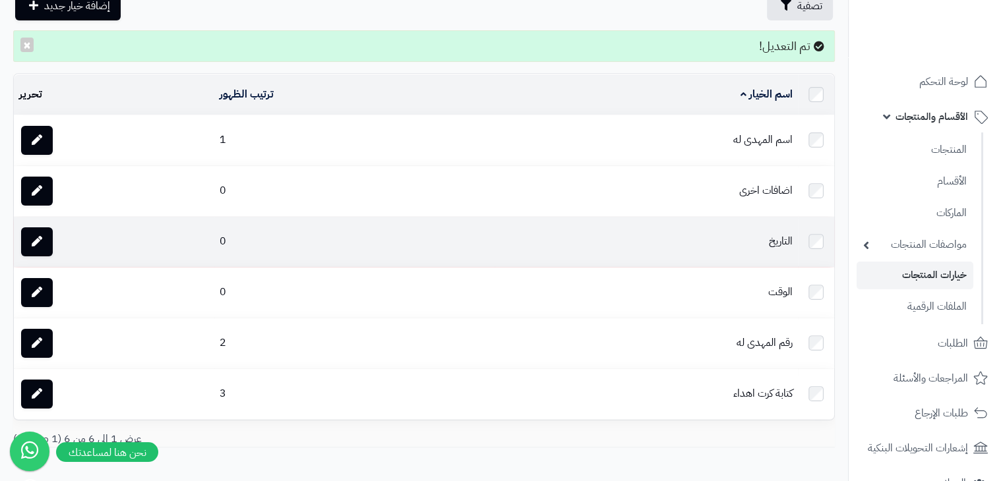
click at [773, 243] on td "التاريخ" at bounding box center [645, 242] width 303 height 50
click at [30, 239] on link at bounding box center [37, 241] width 32 height 29
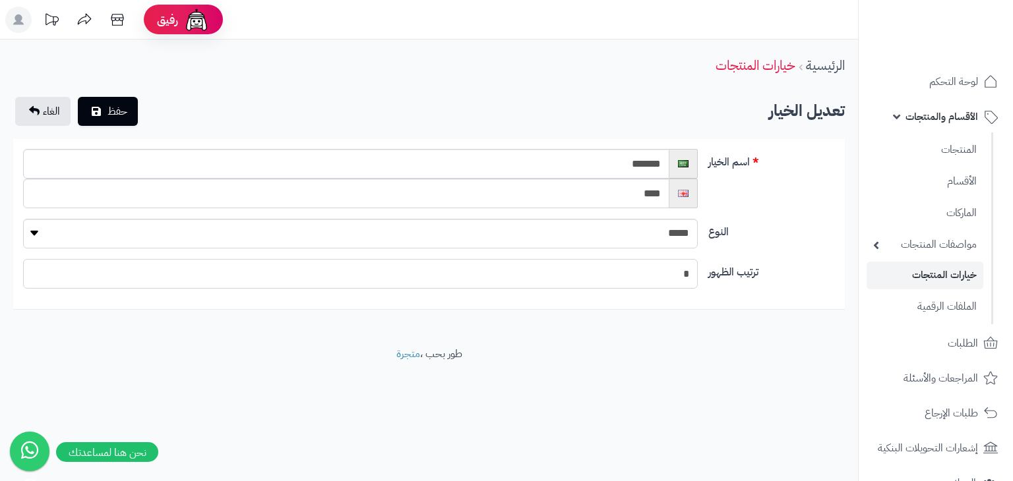
click at [681, 270] on input "*" at bounding box center [360, 274] width 674 height 30
type input "*"
click at [113, 101] on button "حفظ" at bounding box center [108, 110] width 60 height 29
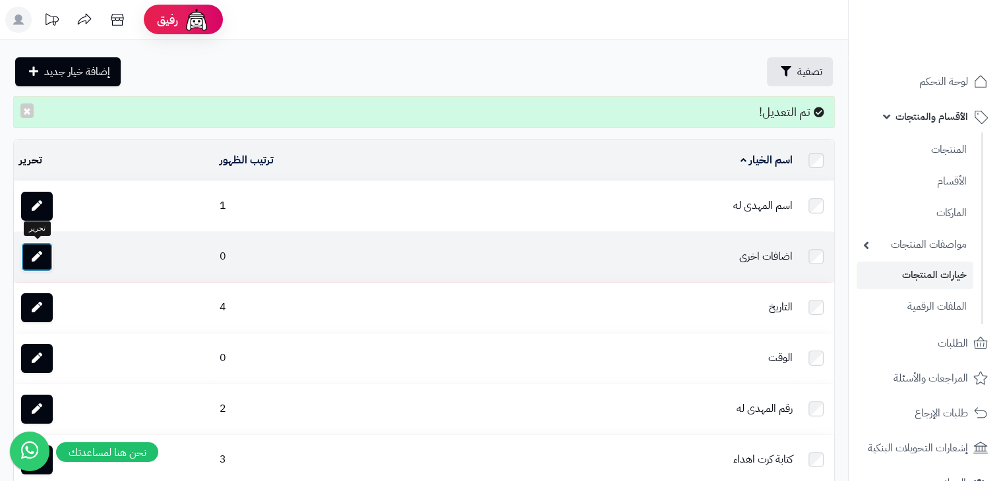
click at [47, 258] on link at bounding box center [37, 257] width 32 height 29
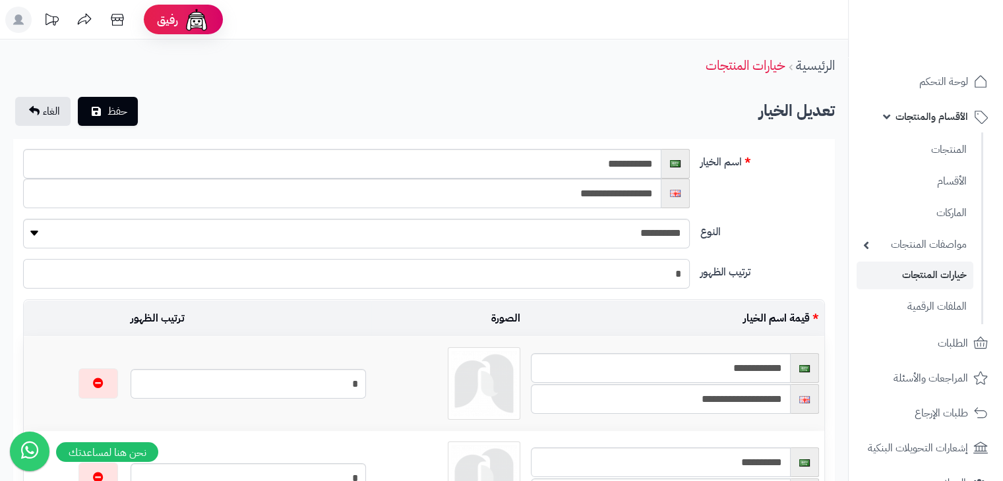
click at [516, 270] on input "*" at bounding box center [356, 274] width 666 height 30
click at [554, 271] on input "*" at bounding box center [356, 274] width 666 height 30
type input "*"
click at [123, 115] on span "حفظ" at bounding box center [117, 111] width 20 height 16
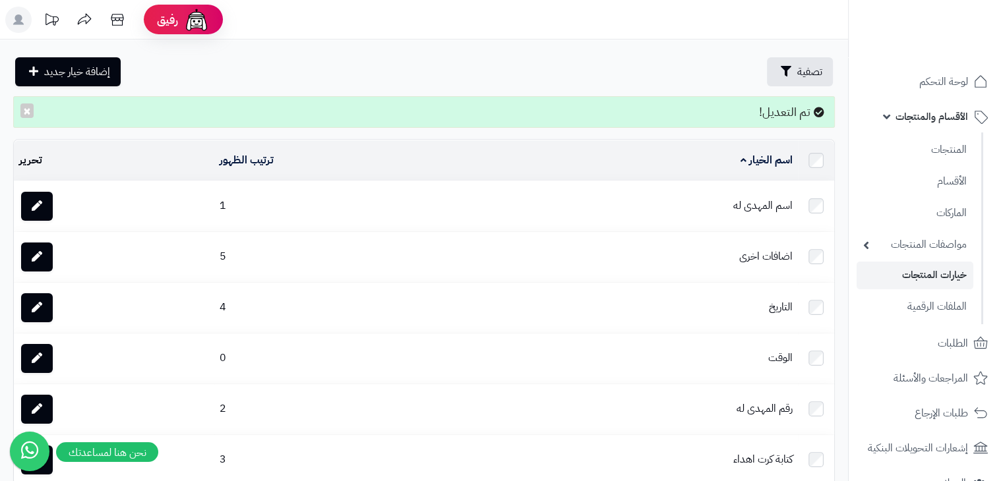
scroll to position [132, 0]
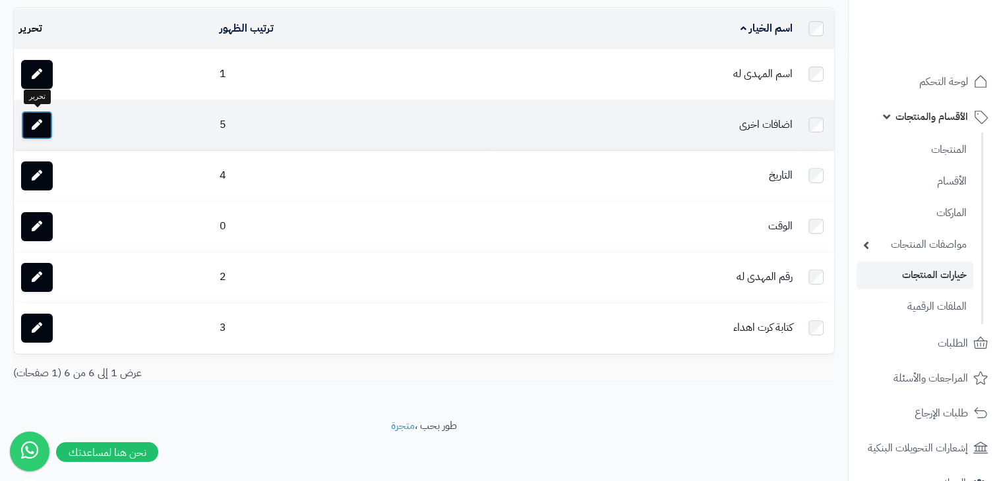
click at [47, 125] on link at bounding box center [37, 125] width 32 height 29
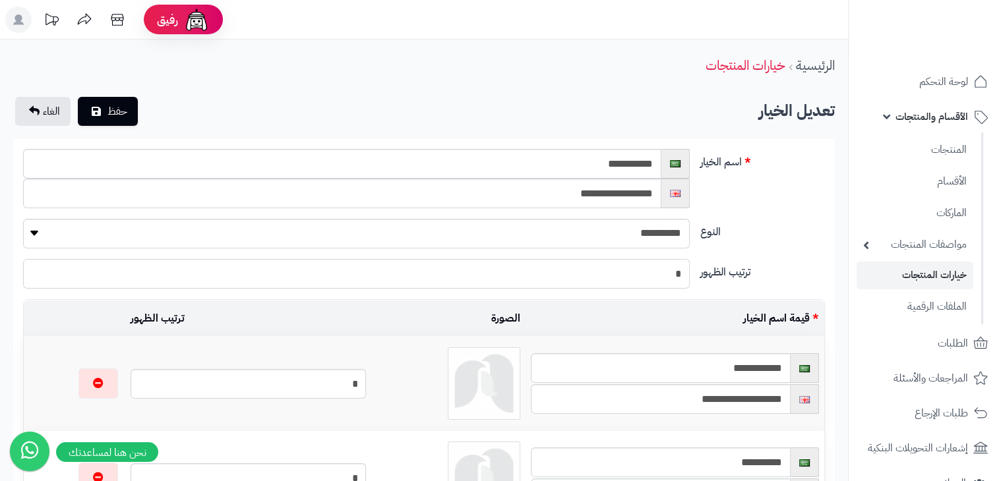
click at [617, 286] on input "*" at bounding box center [356, 274] width 666 height 30
type input "*"
click at [105, 109] on button "حفظ" at bounding box center [108, 110] width 60 height 29
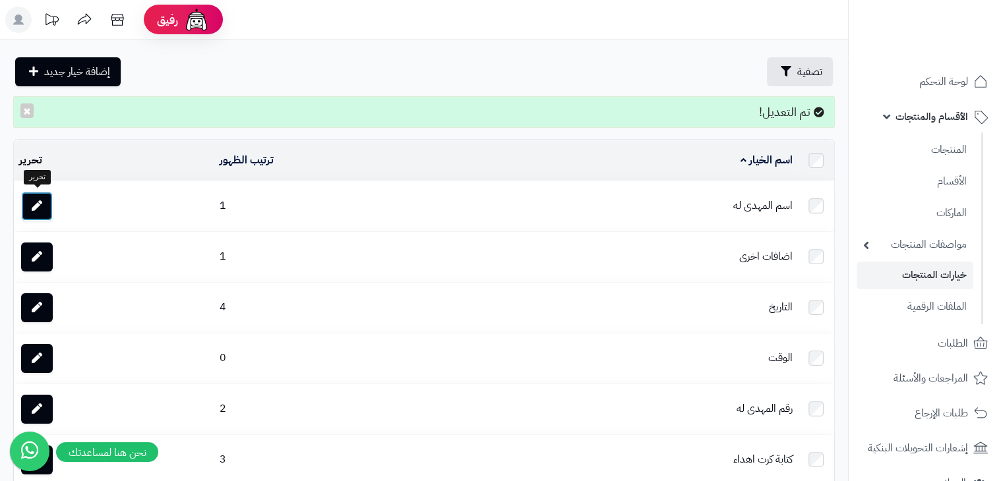
click at [34, 212] on link at bounding box center [37, 206] width 32 height 29
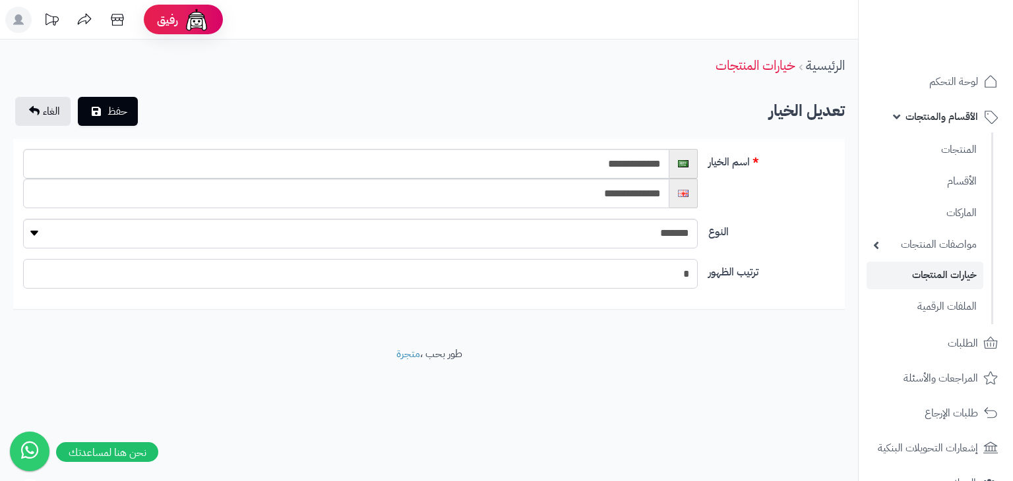
click at [484, 274] on input "*" at bounding box center [360, 274] width 674 height 30
type input "*"
click at [113, 117] on span "حفظ" at bounding box center [117, 111] width 20 height 16
